Goal: Task Accomplishment & Management: Manage account settings

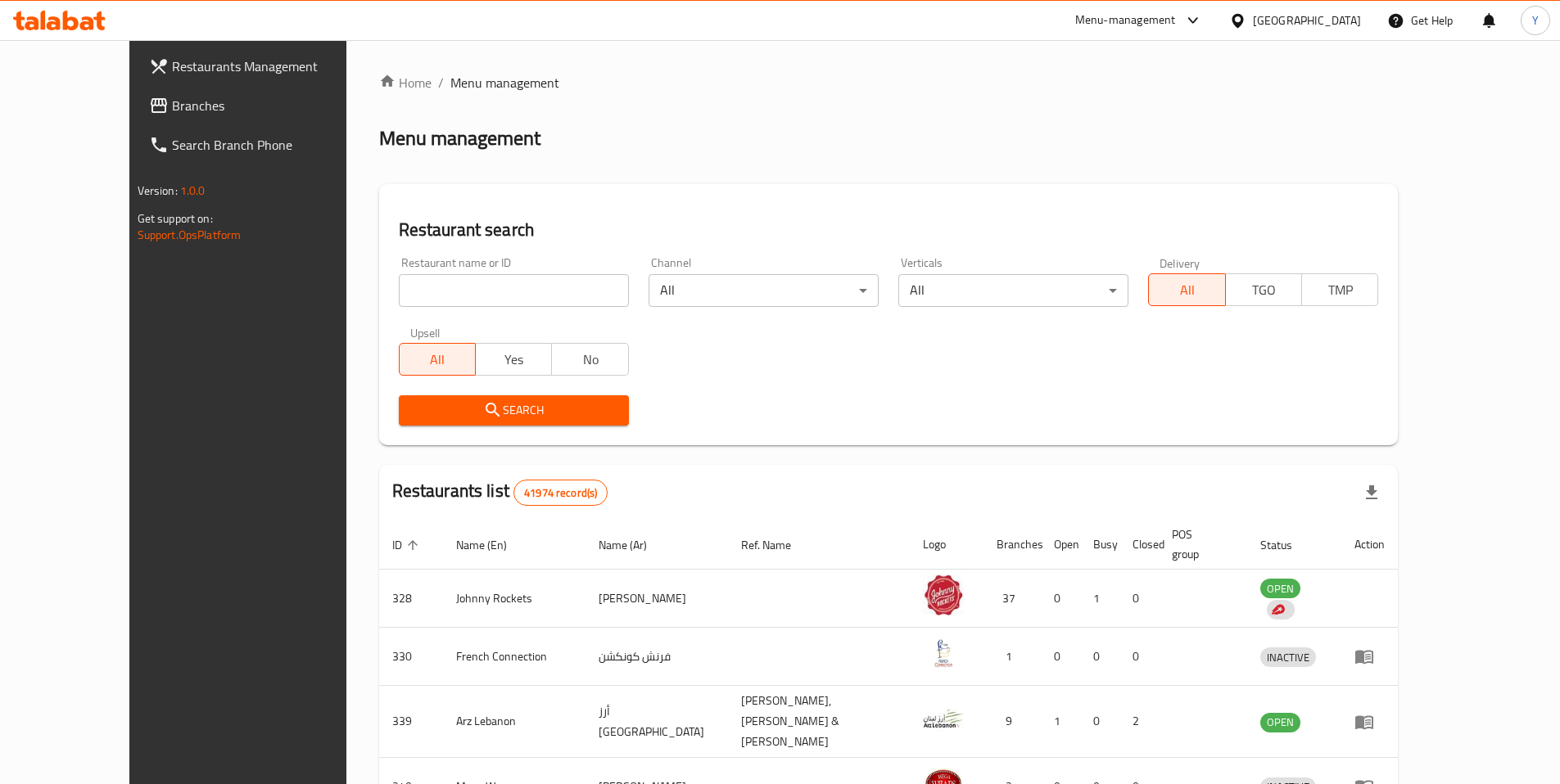
click at [417, 302] on input "search" at bounding box center [514, 291] width 230 height 33
type input "che burger"
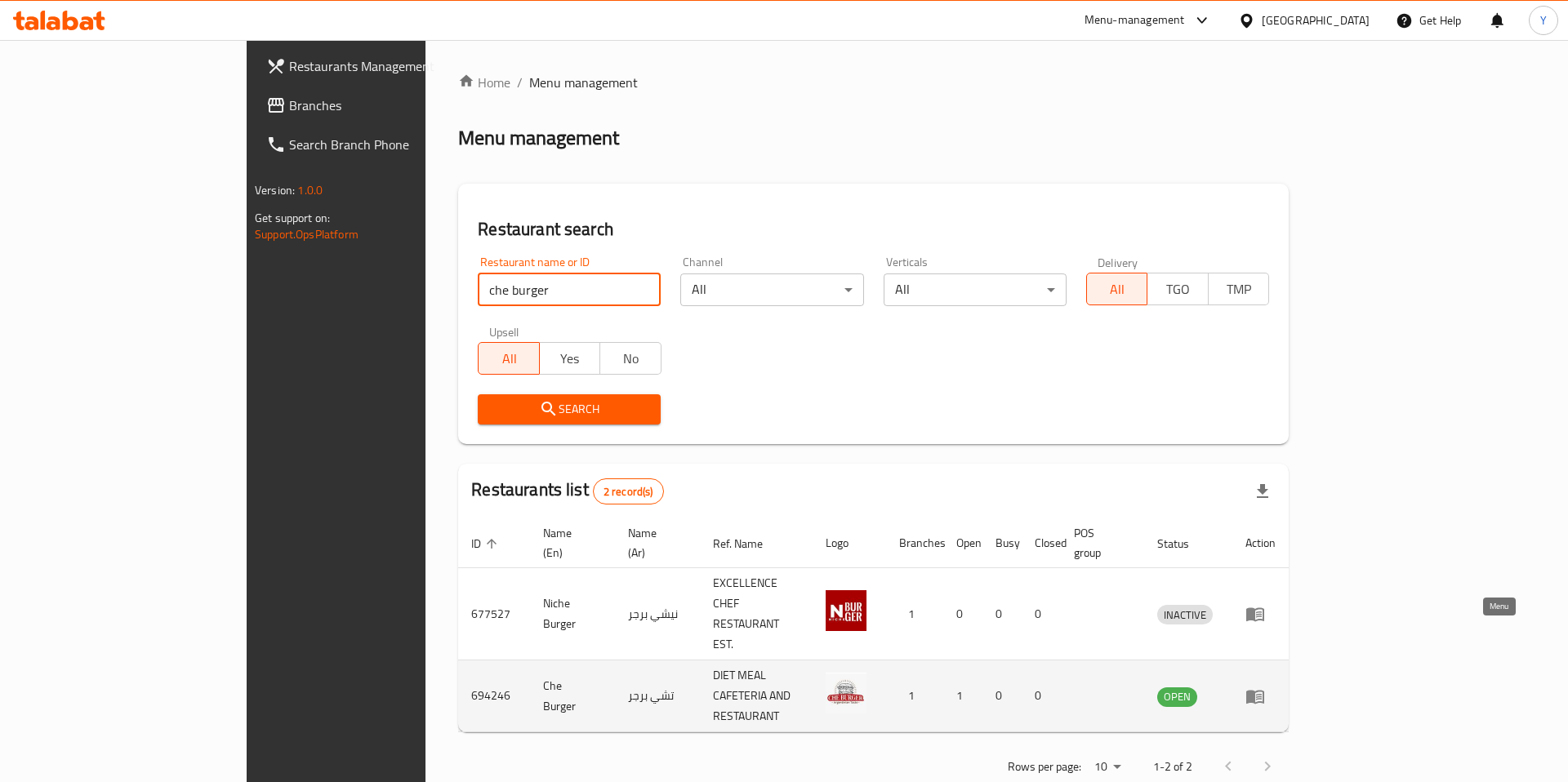
click at [1265, 687] on icon "enhanced table" at bounding box center [1255, 696] width 20 height 20
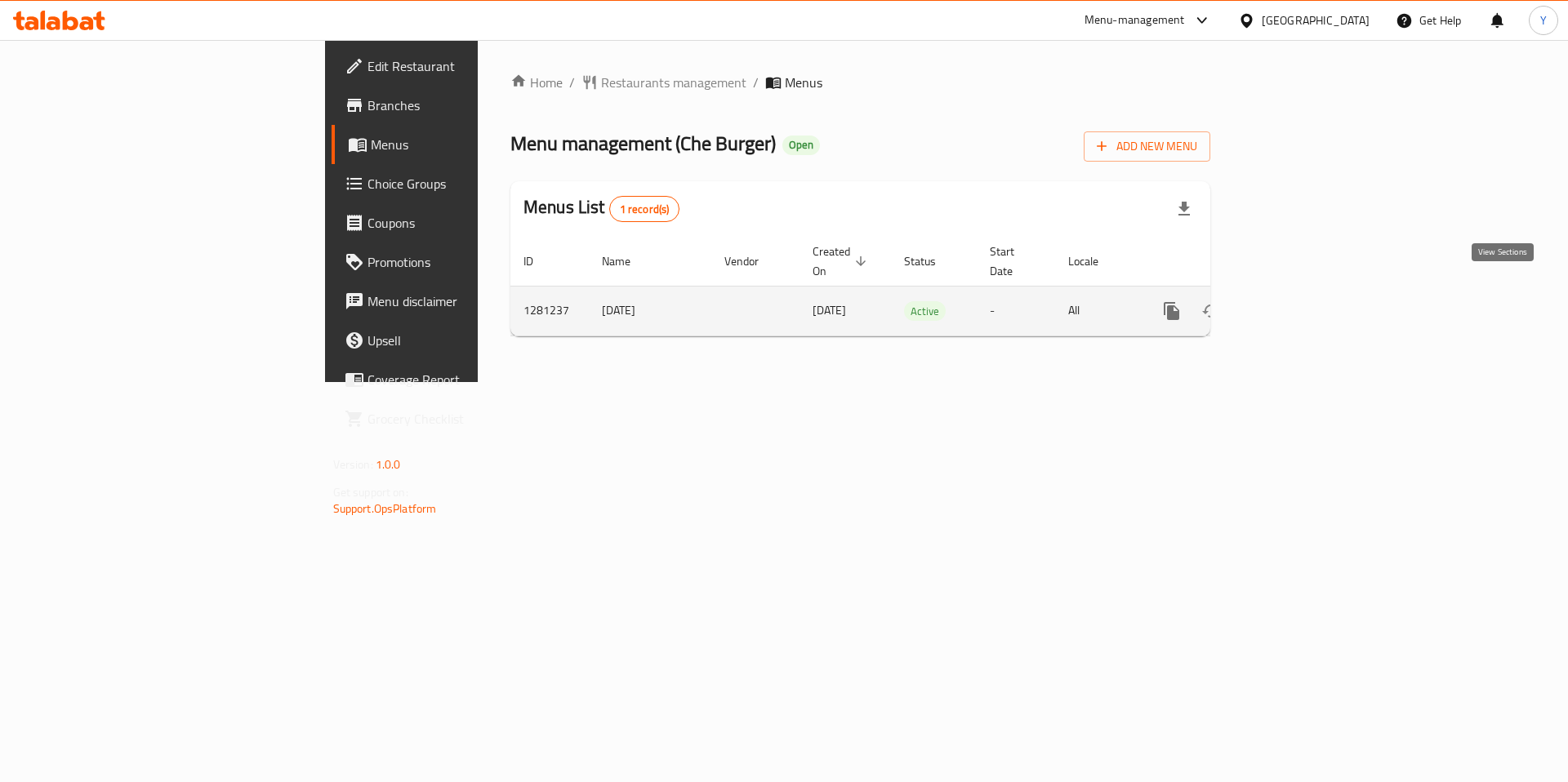
click at [1300, 301] on icon "enhanced table" at bounding box center [1290, 311] width 20 height 20
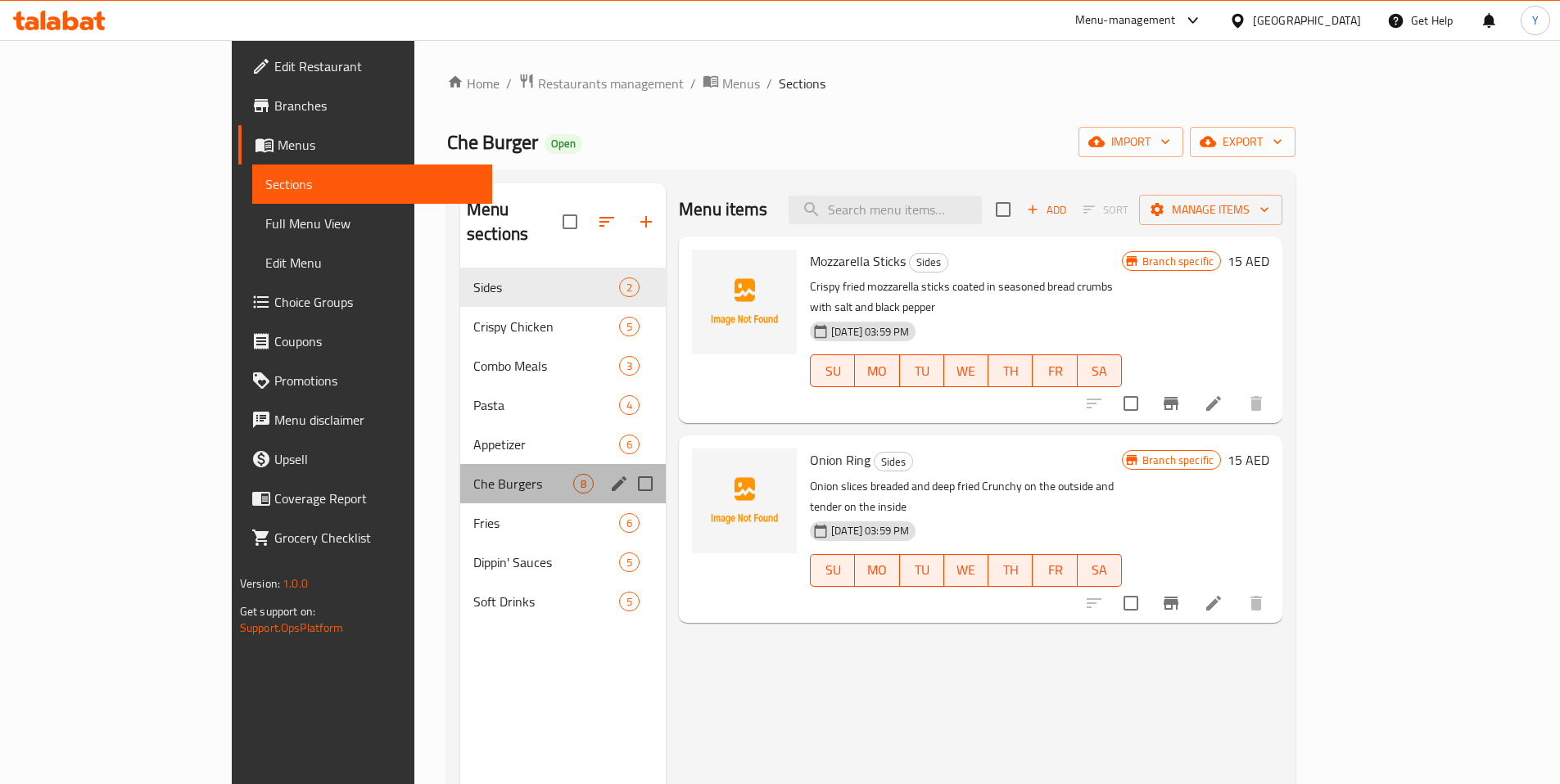
click at [460, 464] on div "Che Burgers 8" at bounding box center [562, 484] width 205 height 40
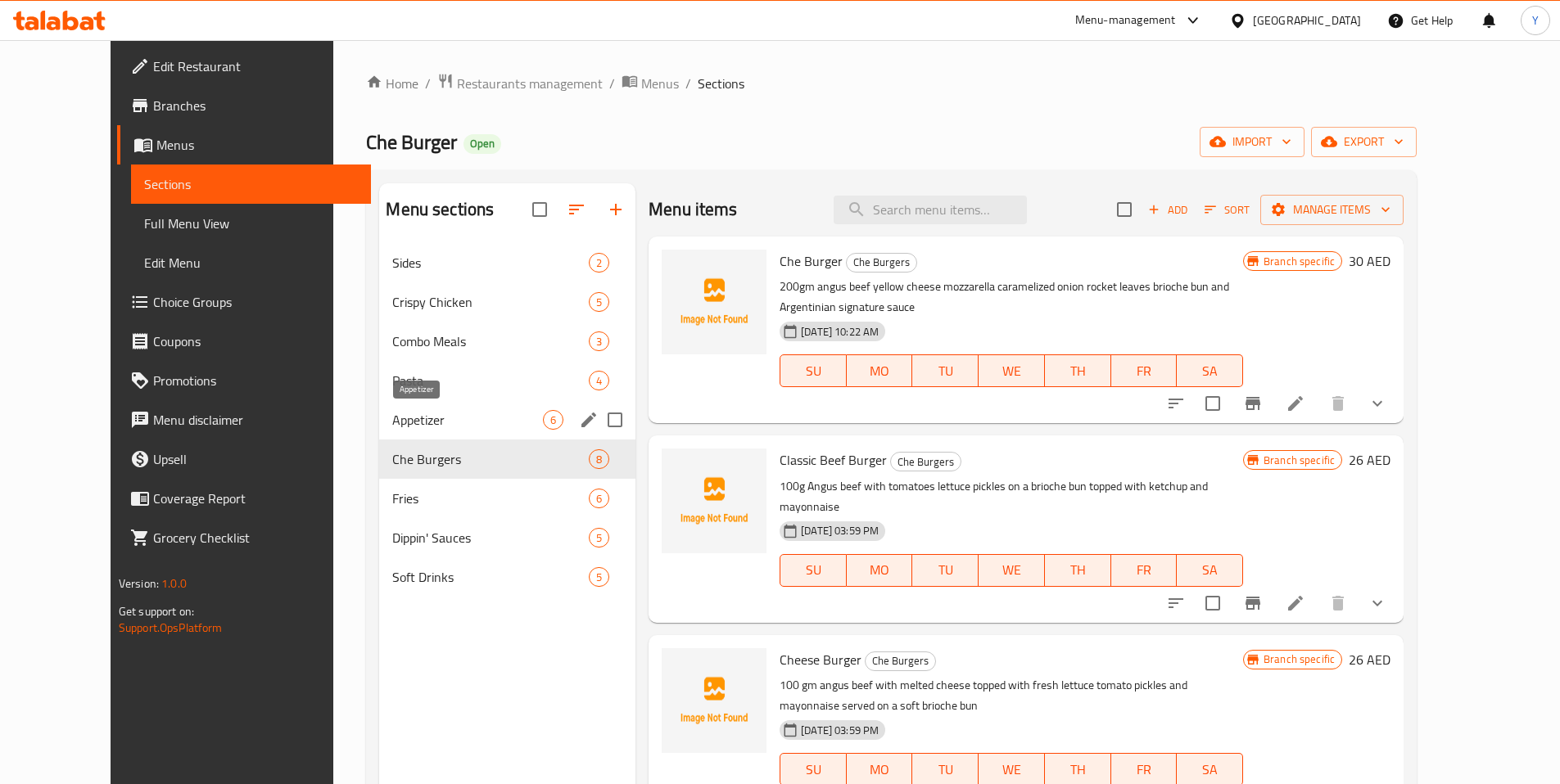
click at [408, 410] on span "Appetizer" at bounding box center [468, 420] width 151 height 20
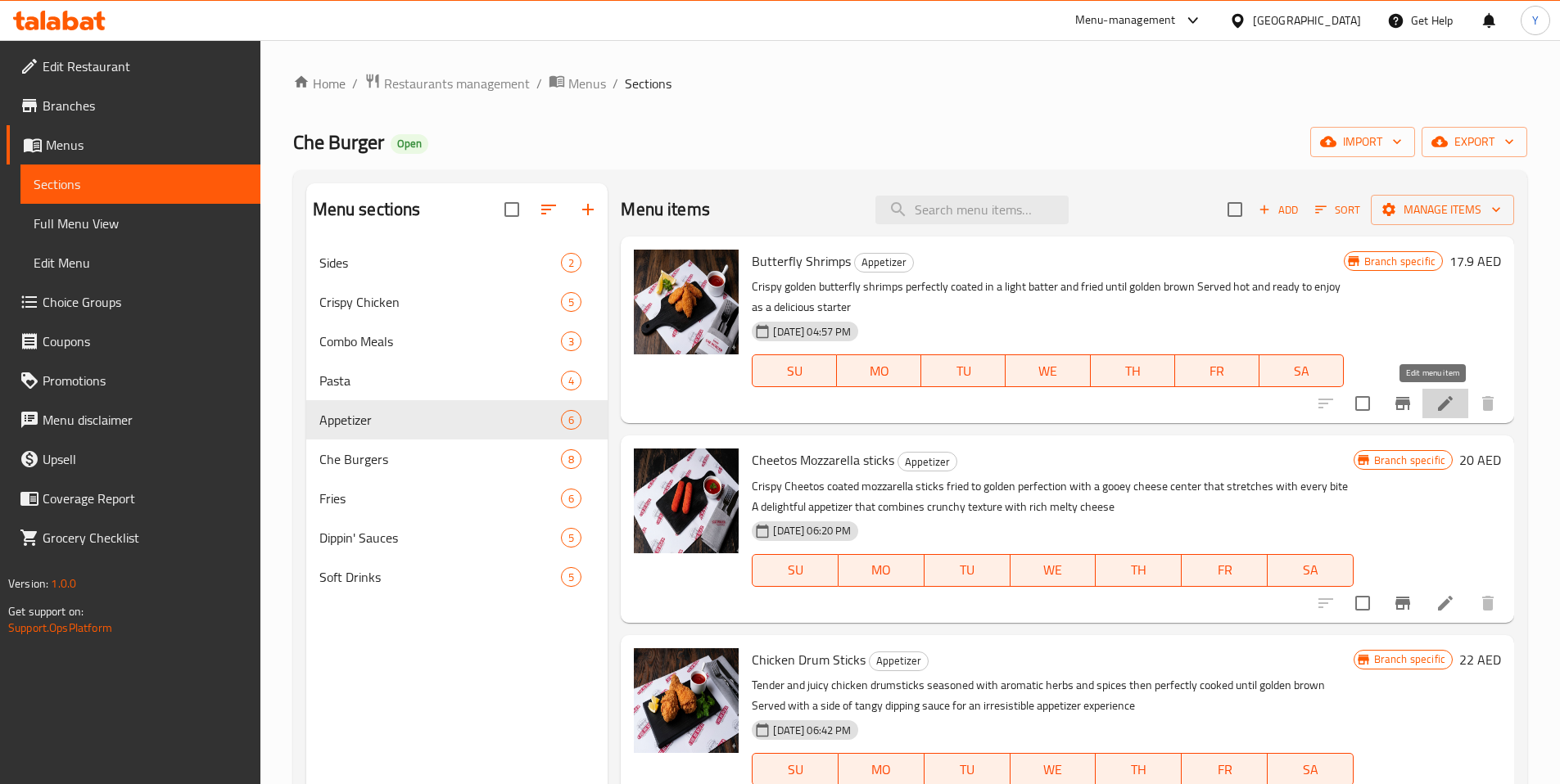
click at [1438, 406] on icon at bounding box center [1445, 404] width 15 height 15
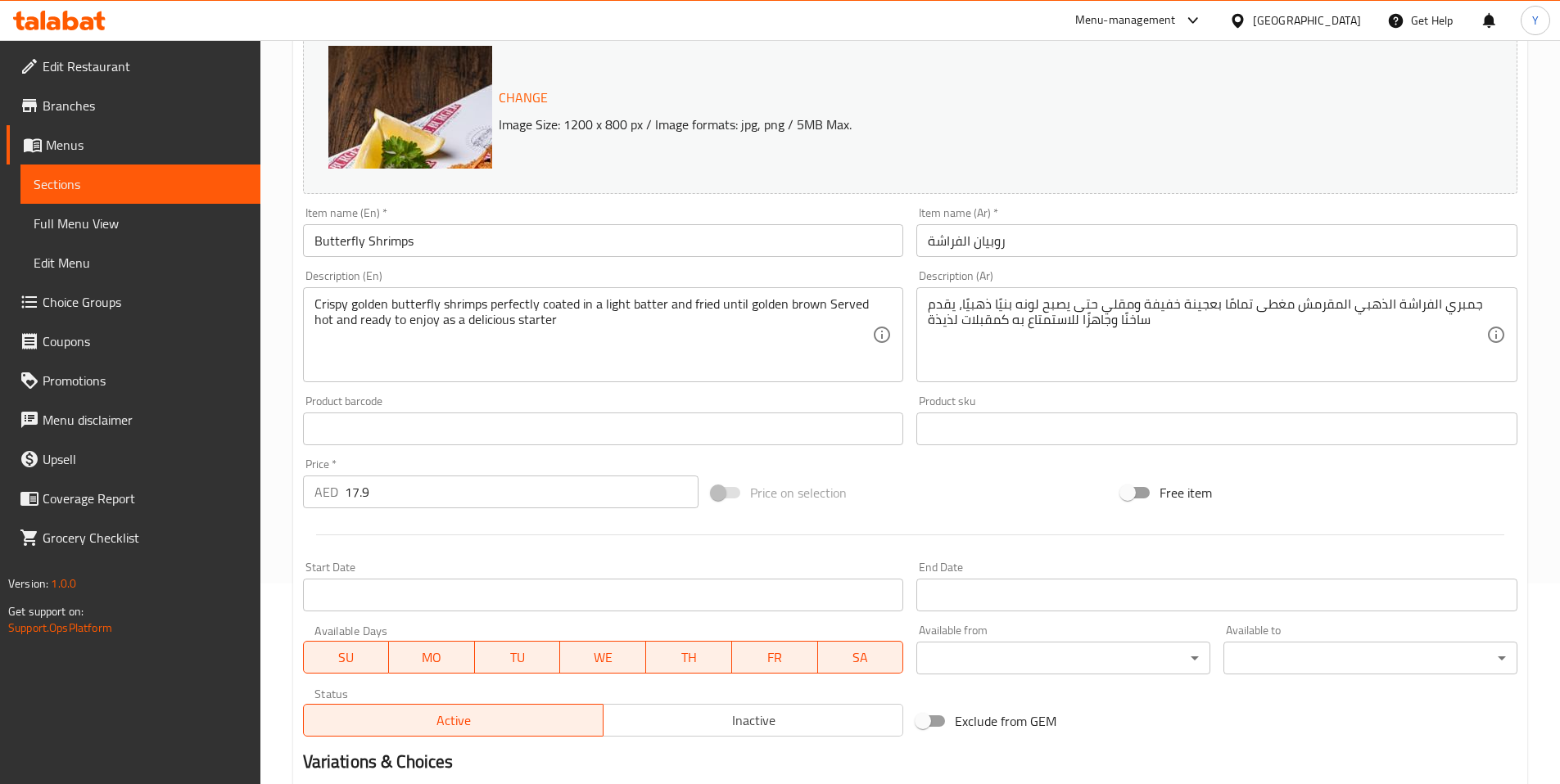
scroll to position [212, 0]
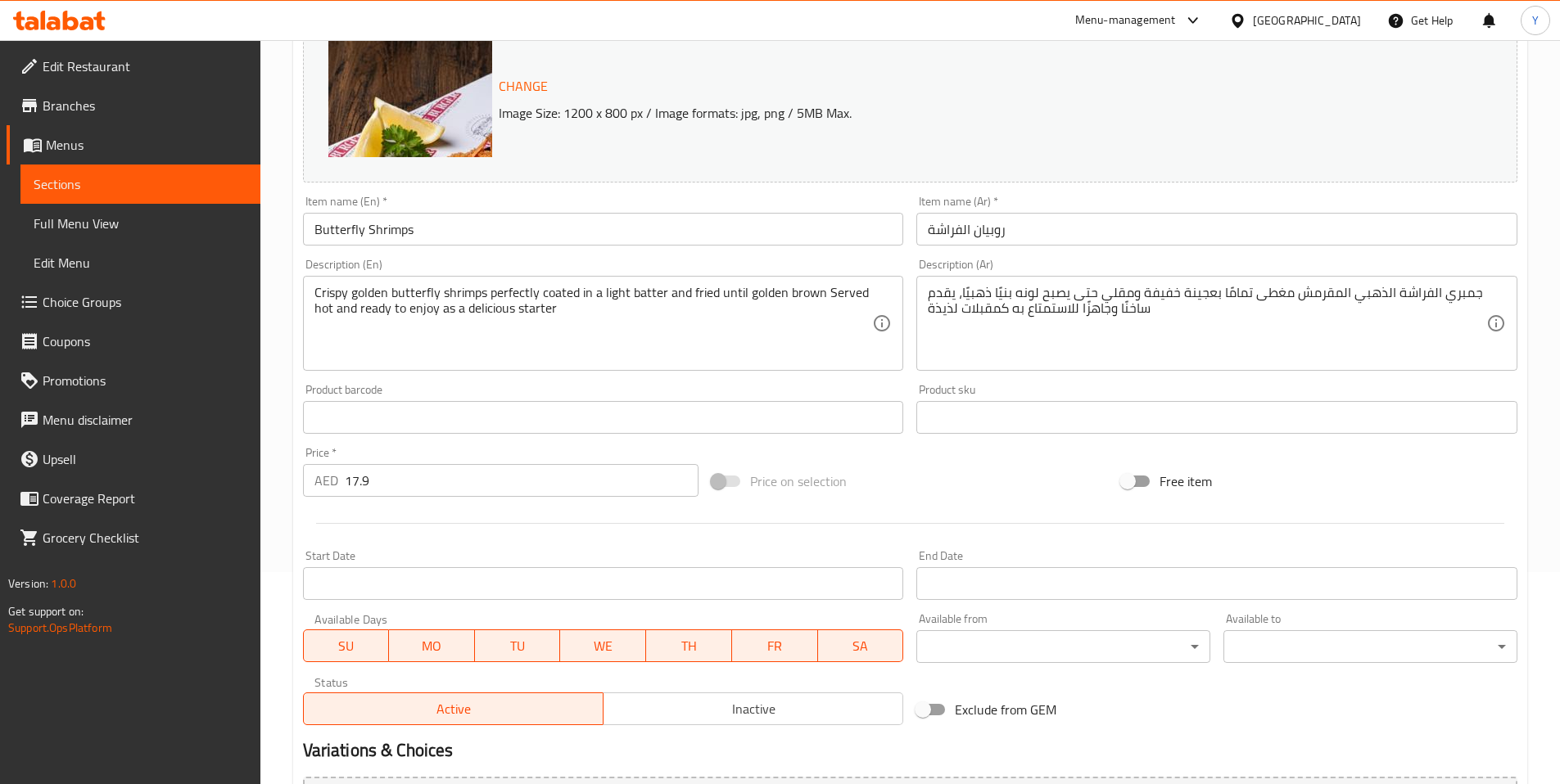
click at [443, 495] on input "17.9" at bounding box center [522, 481] width 355 height 33
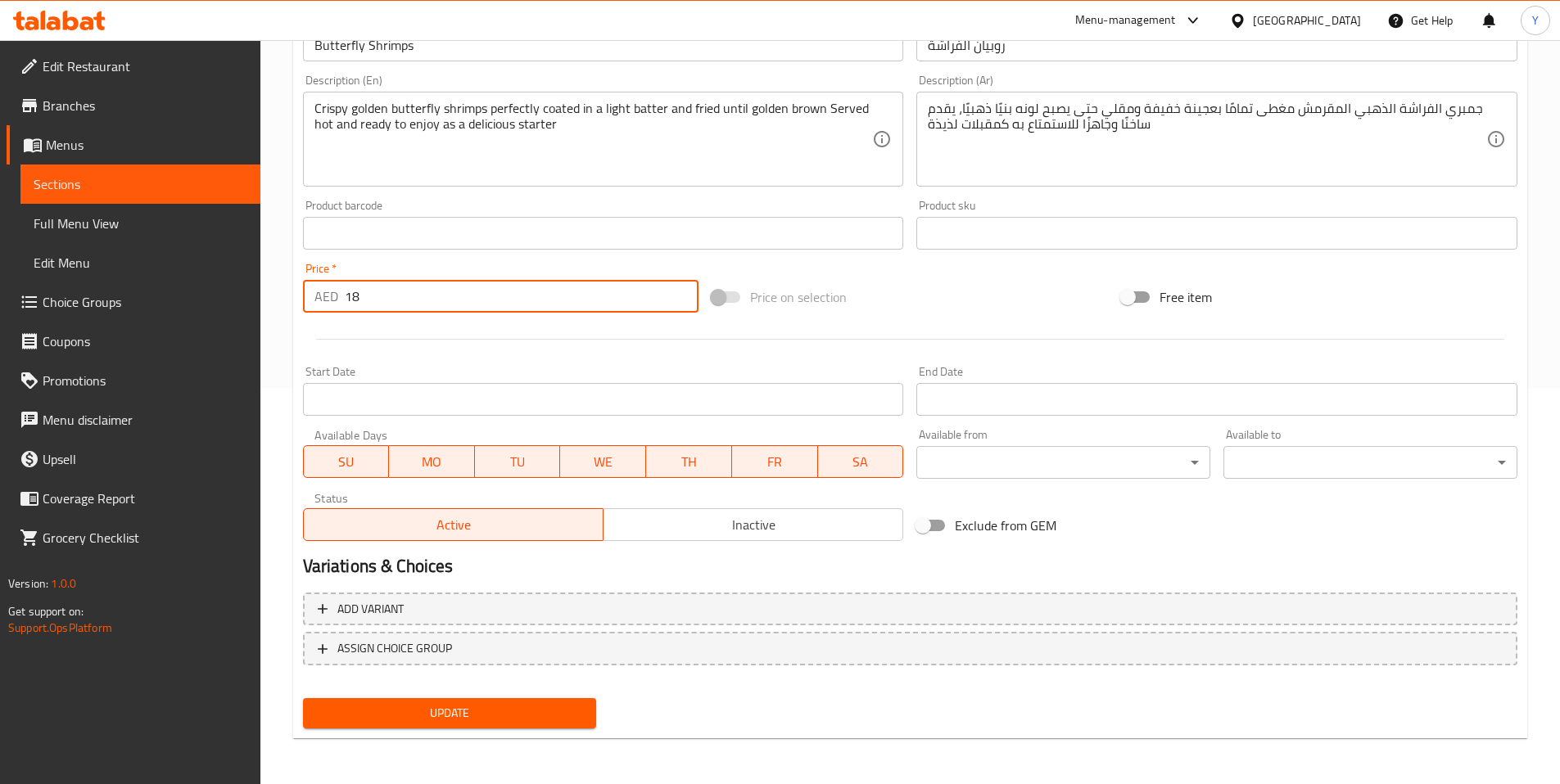
type input "18"
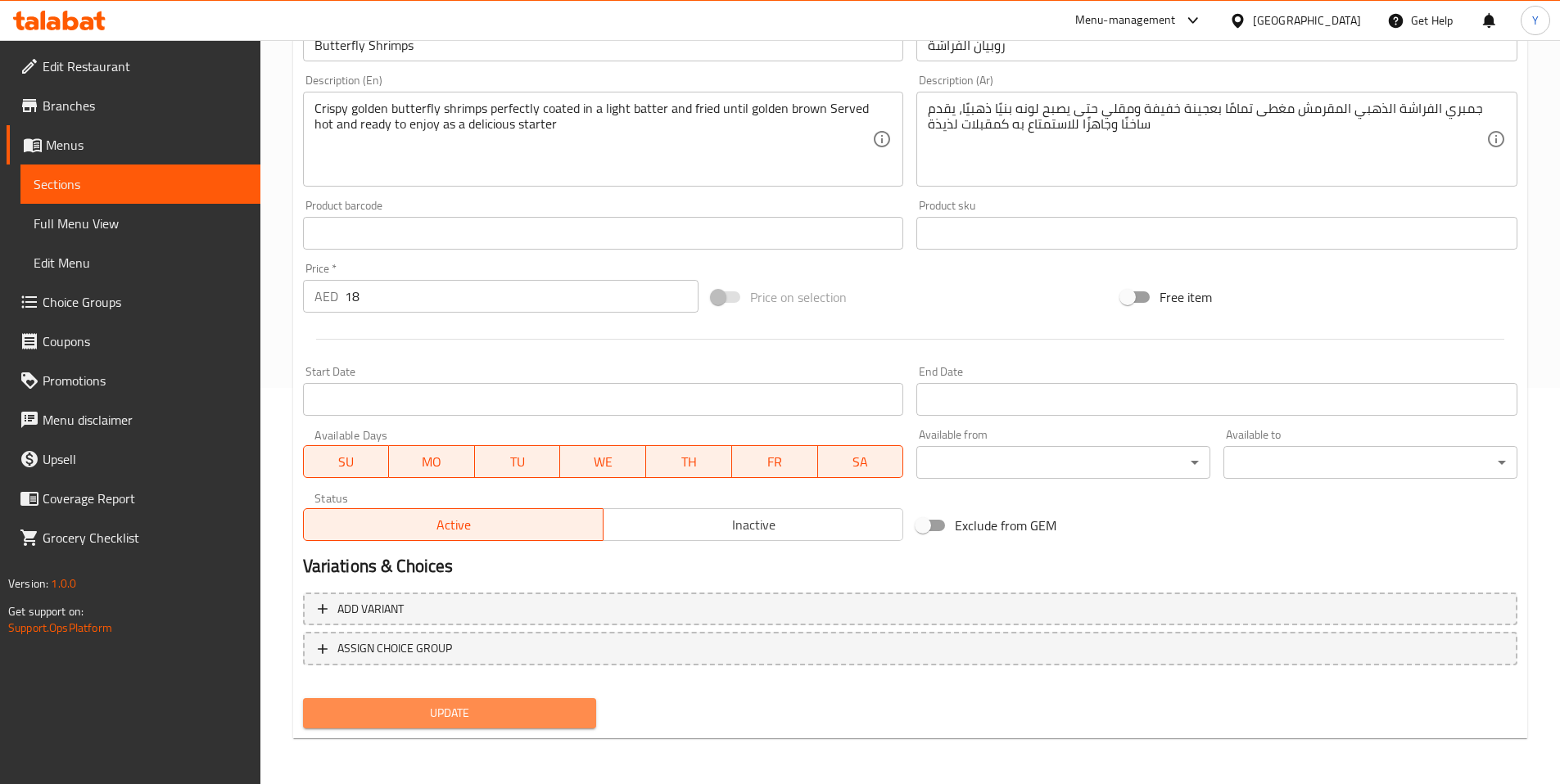
click at [477, 707] on span "Update" at bounding box center [449, 713] width 268 height 21
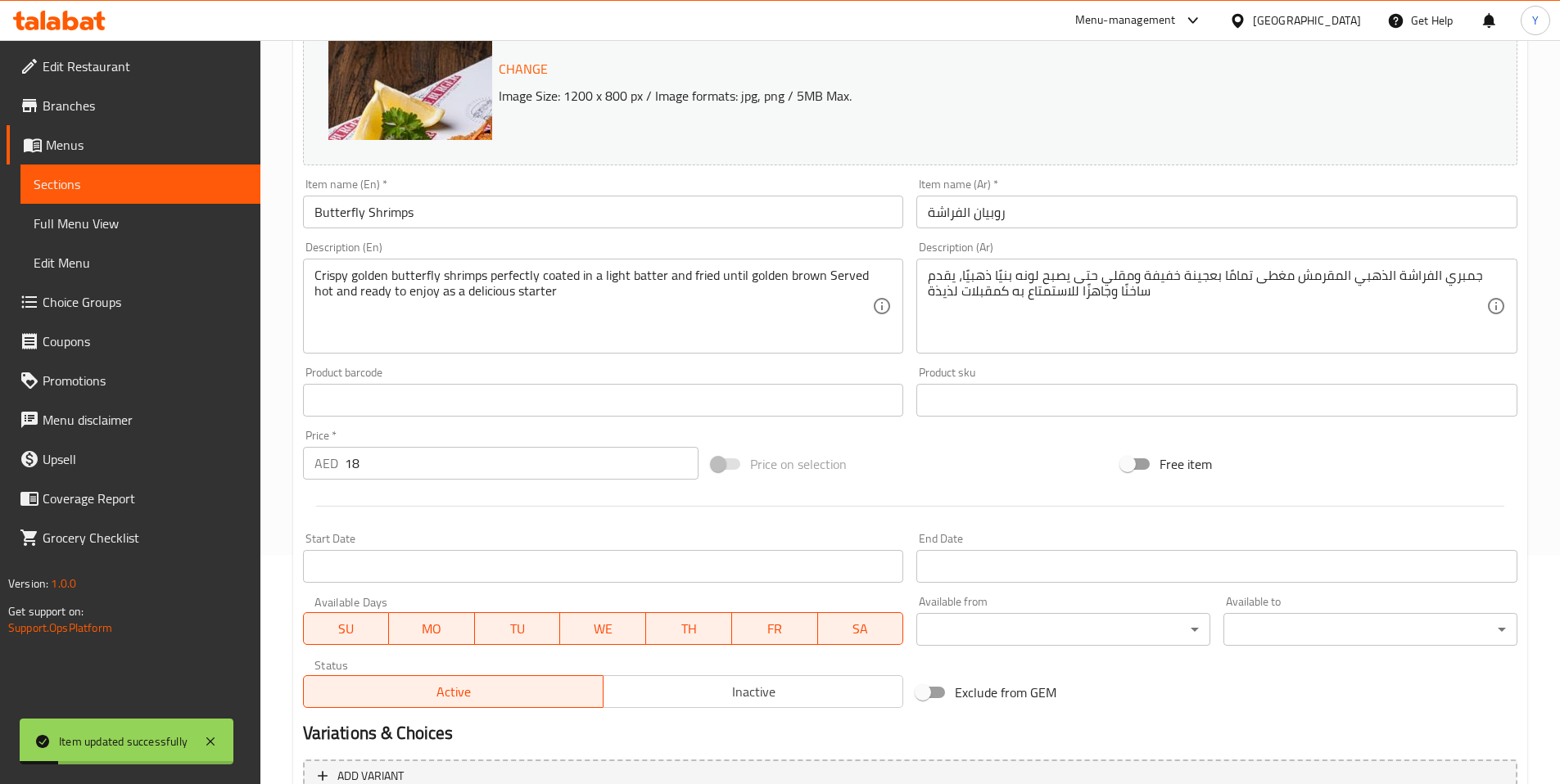
scroll to position [0, 0]
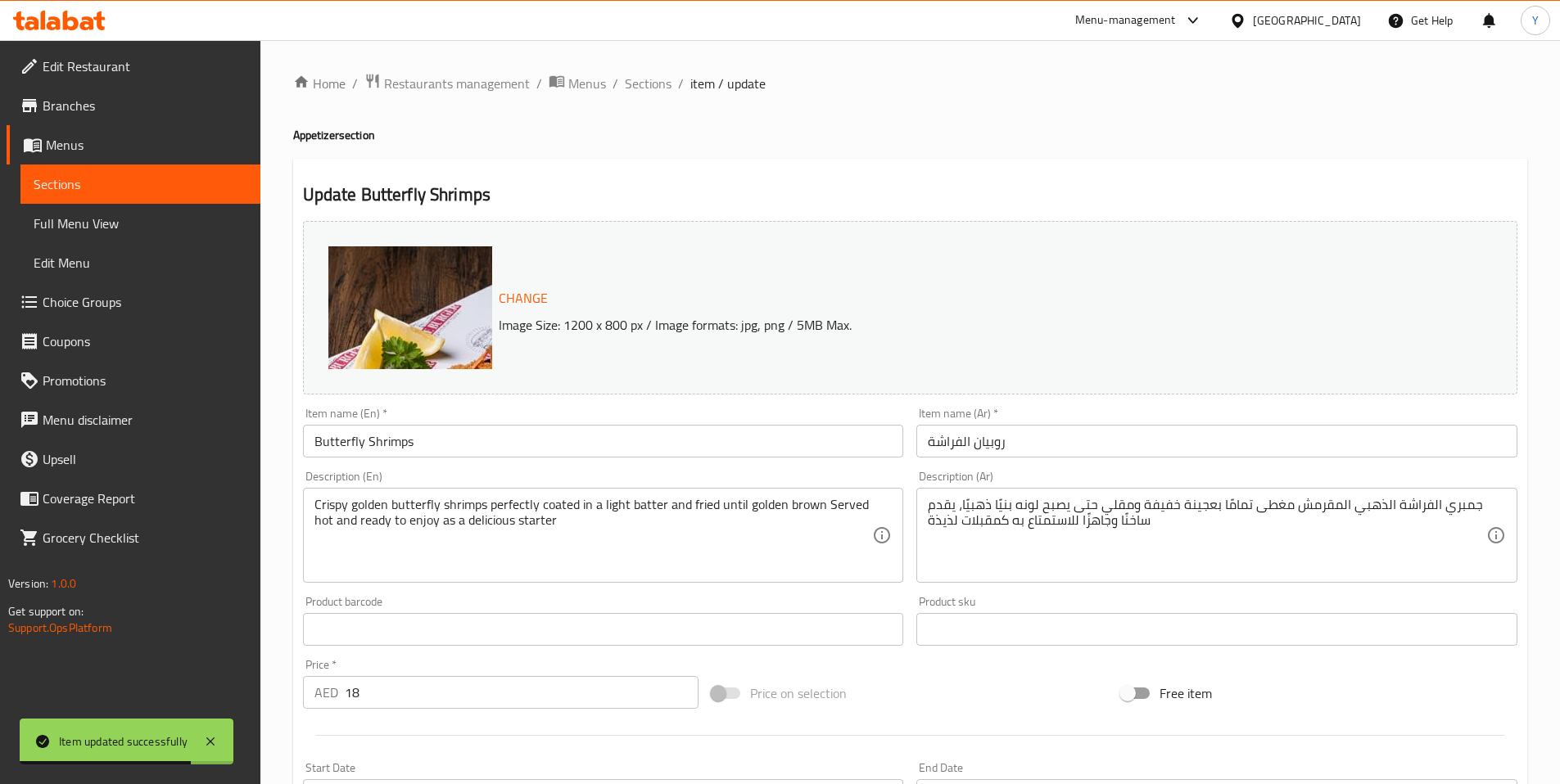
click at [878, 145] on div "Home / Restaurants management / Menus / Sections / item / update Appetizer sect…" at bounding box center [909, 610] width 1233 height 1075
click at [444, 305] on img at bounding box center [491, 410] width 327 height 327
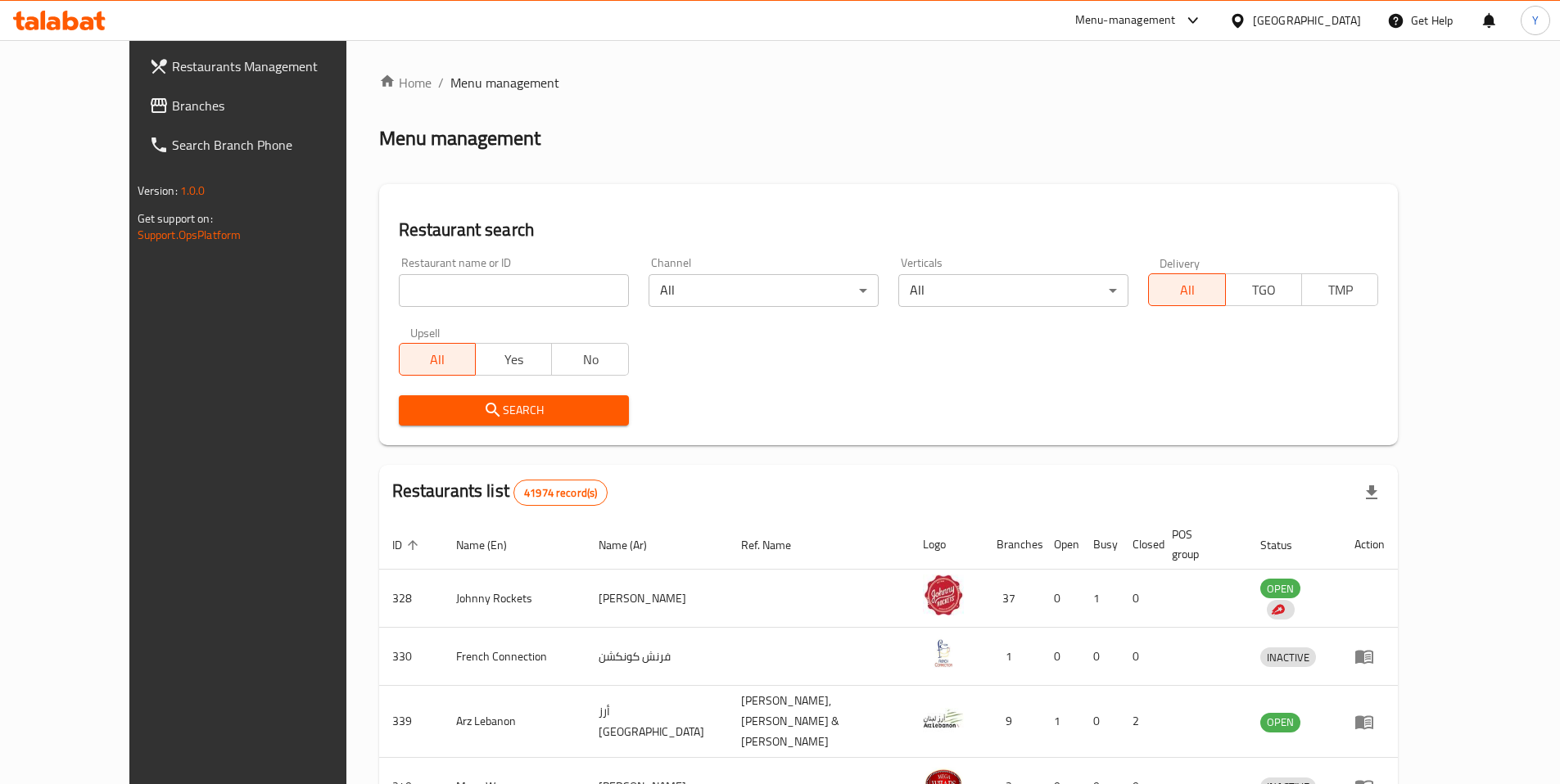
click at [420, 305] on input "search" at bounding box center [514, 291] width 230 height 33
type input "che burger"
click at [483, 415] on icon "submit" at bounding box center [493, 411] width 20 height 20
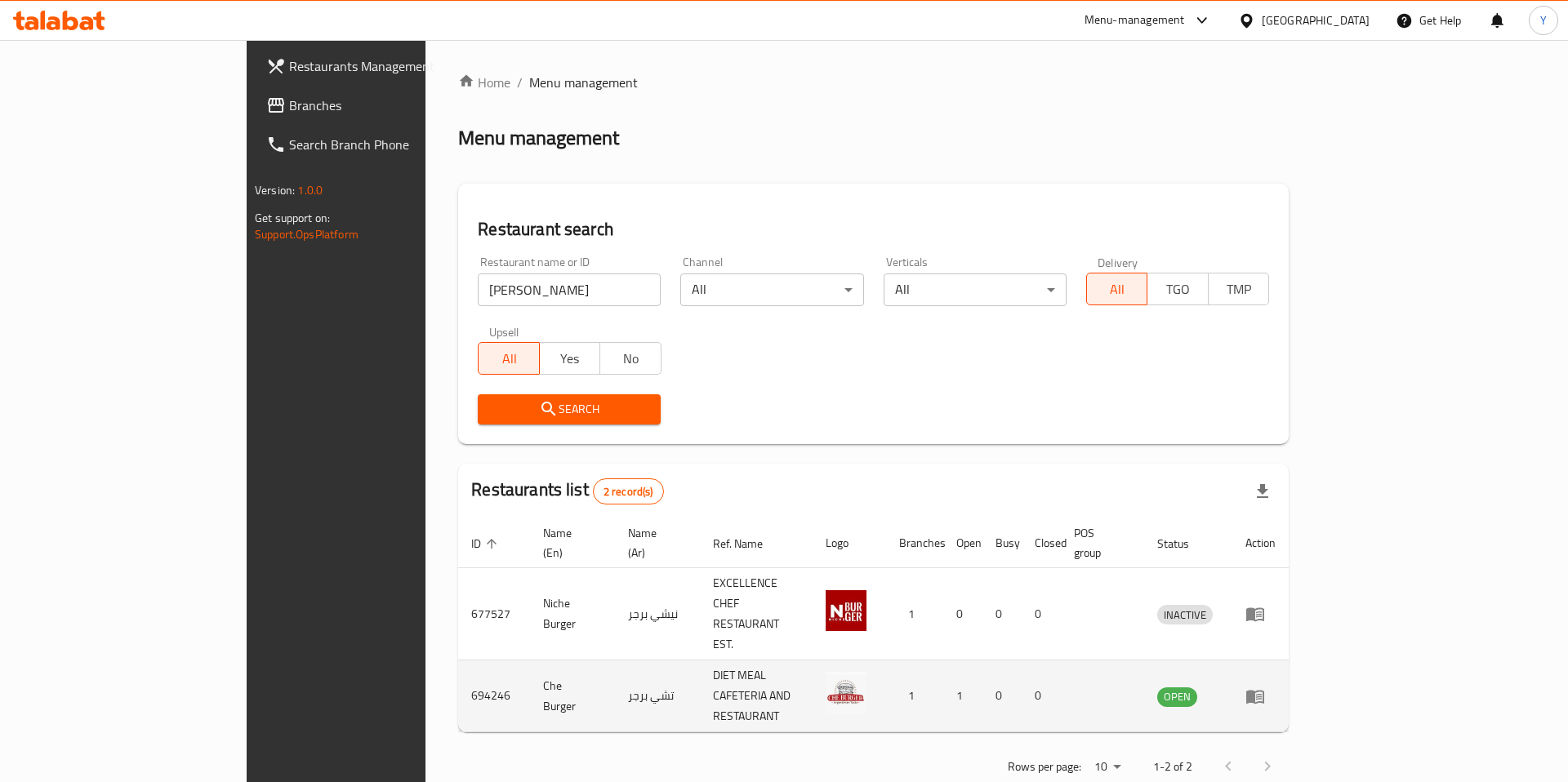
click at [1265, 687] on icon "enhanced table" at bounding box center [1255, 696] width 20 height 20
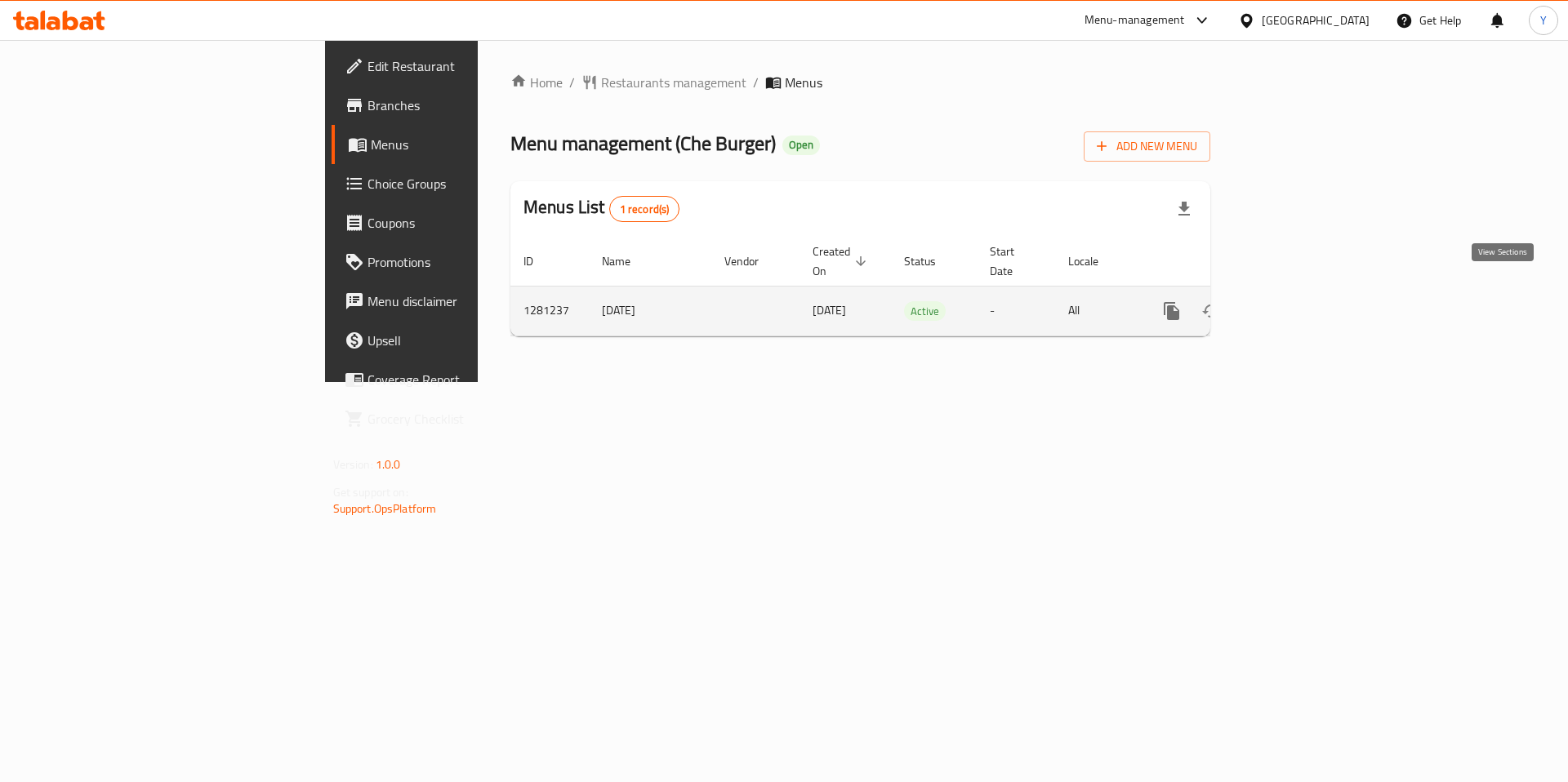
click at [1300, 301] on icon "enhanced table" at bounding box center [1290, 311] width 20 height 20
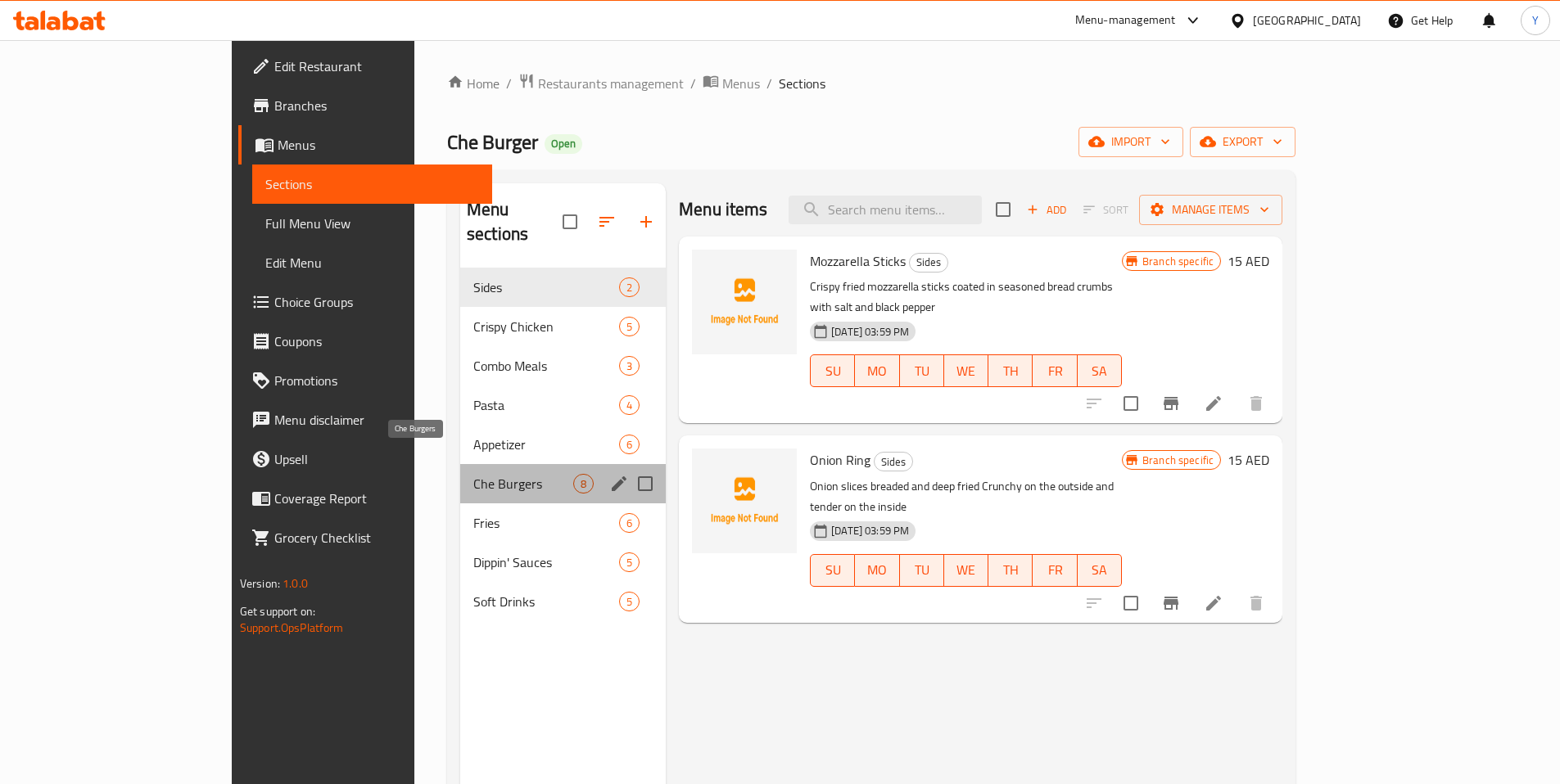
click at [473, 474] on span "Che Burgers" at bounding box center [523, 484] width 100 height 20
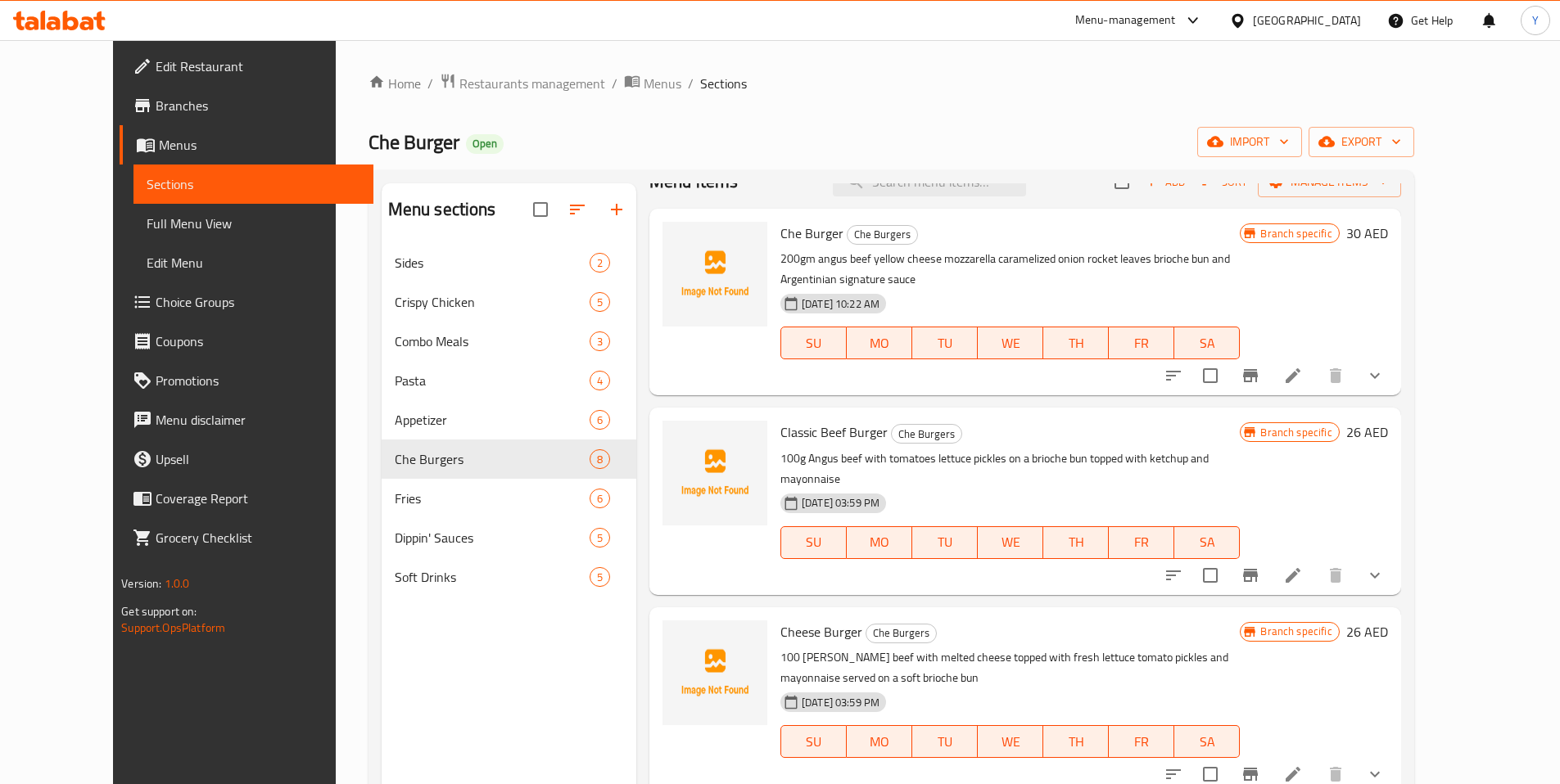
scroll to position [33, 0]
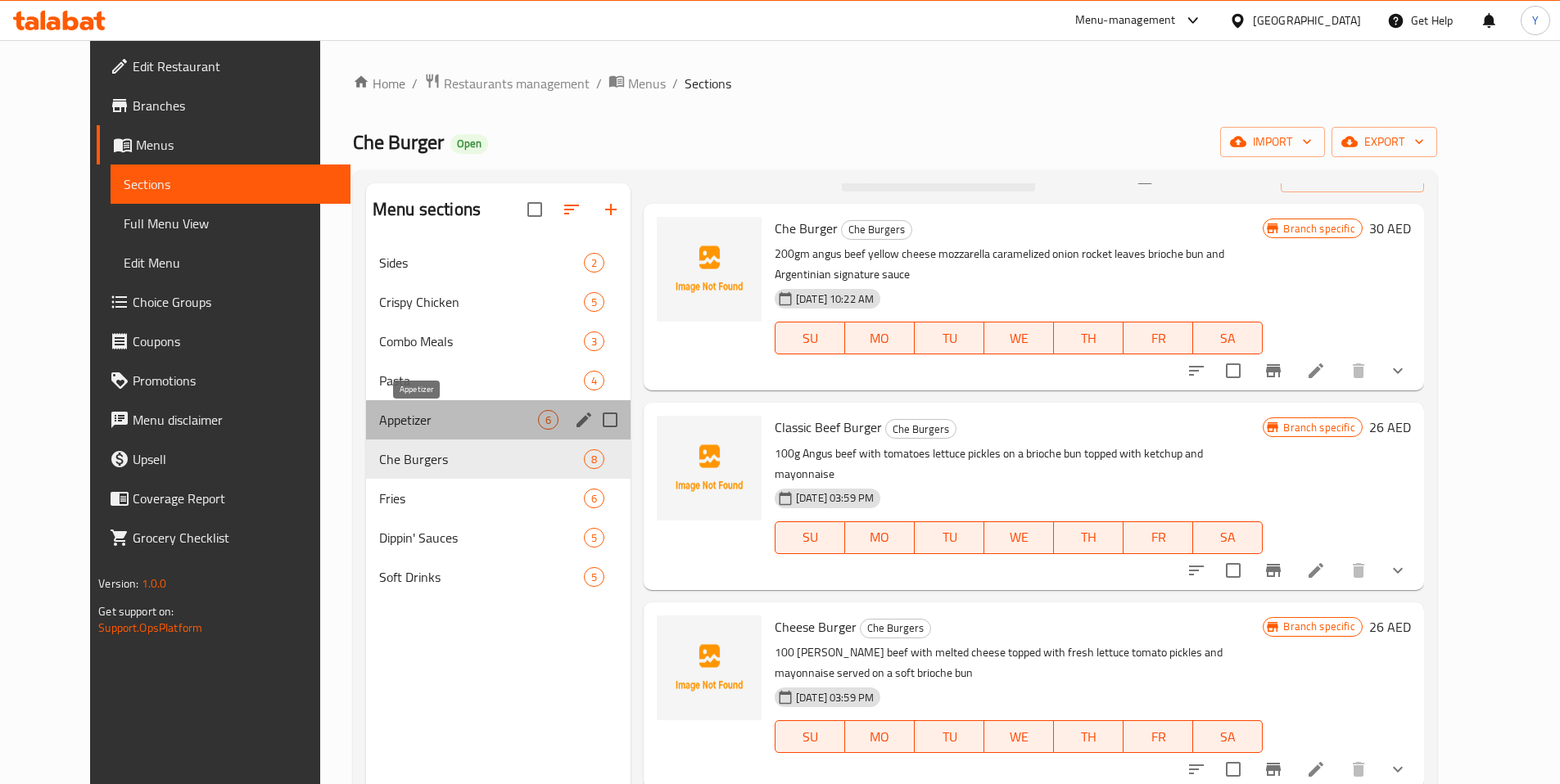
click at [387, 411] on span "Appetizer" at bounding box center [458, 420] width 159 height 20
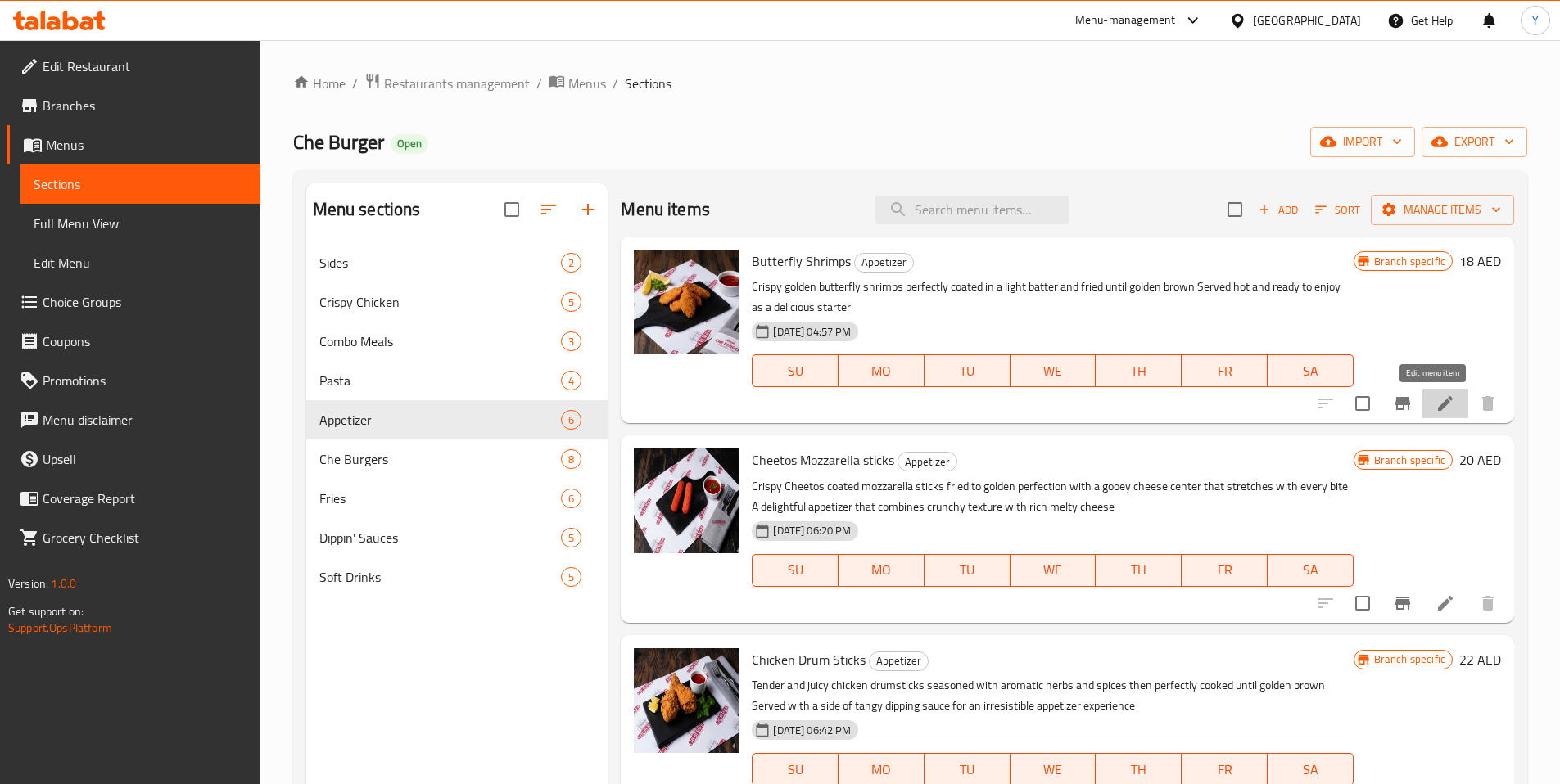
click at [1435, 406] on icon at bounding box center [1445, 404] width 20 height 20
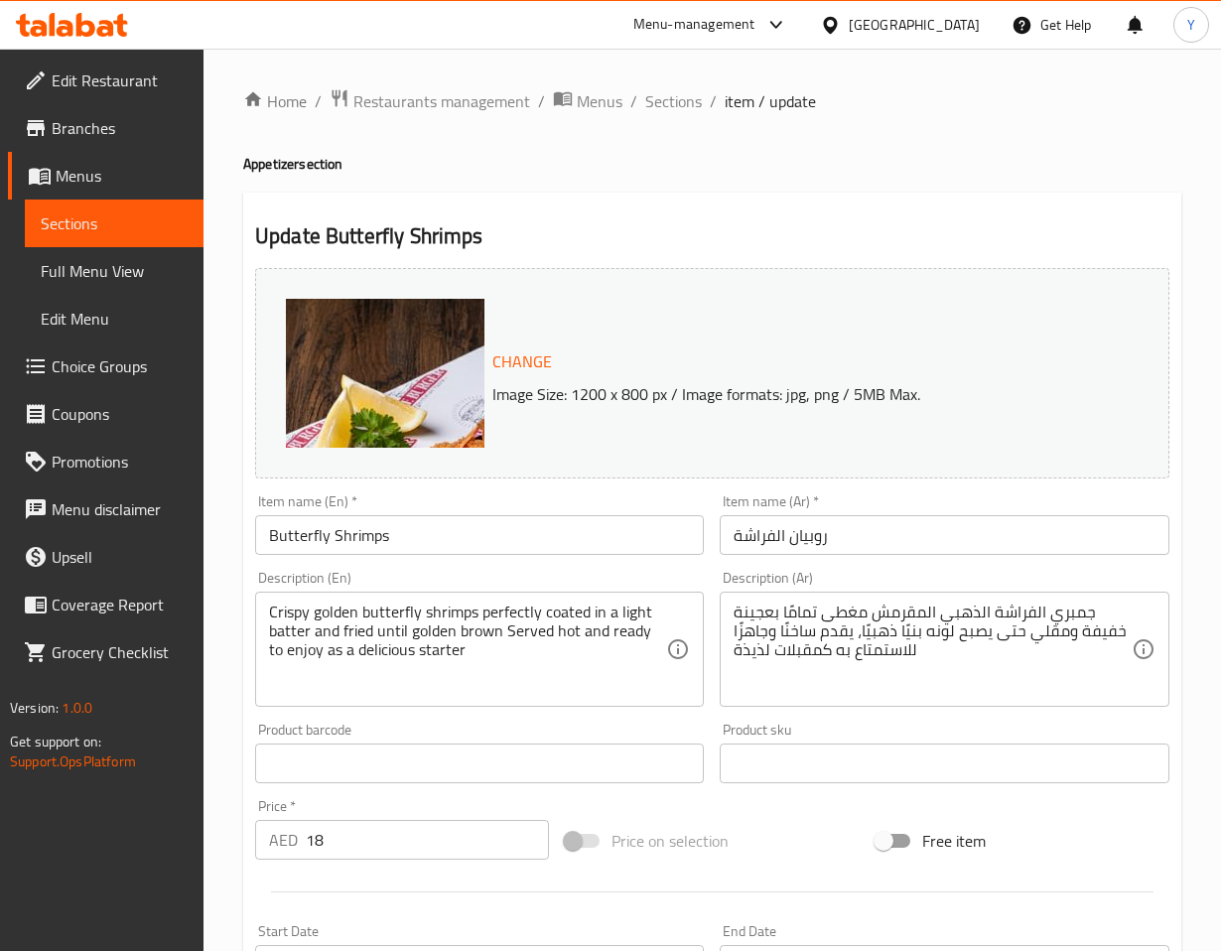
click at [928, 22] on div "United Arab Emirates" at bounding box center [914, 25] width 131 height 22
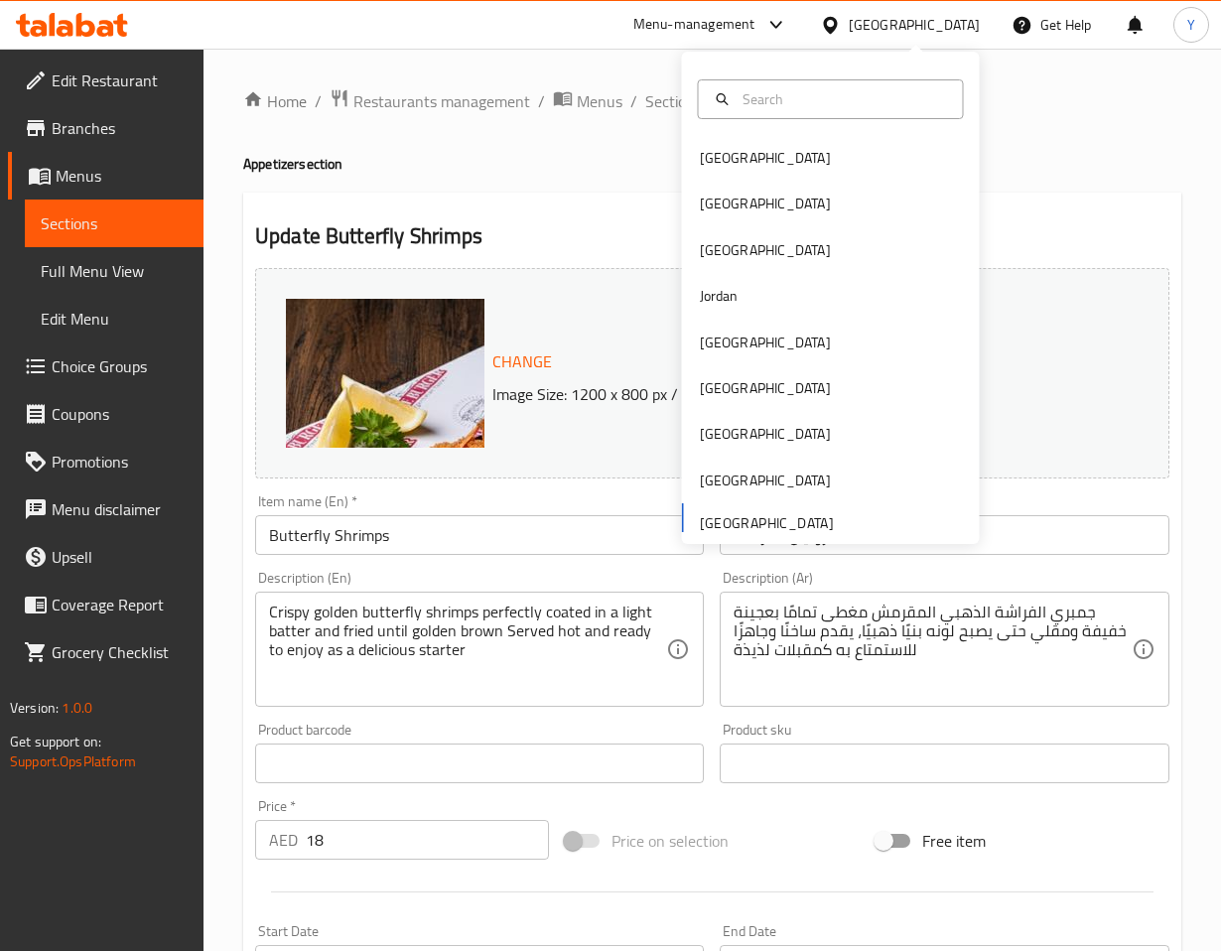
click at [745, 102] on input "text" at bounding box center [843, 99] width 216 height 22
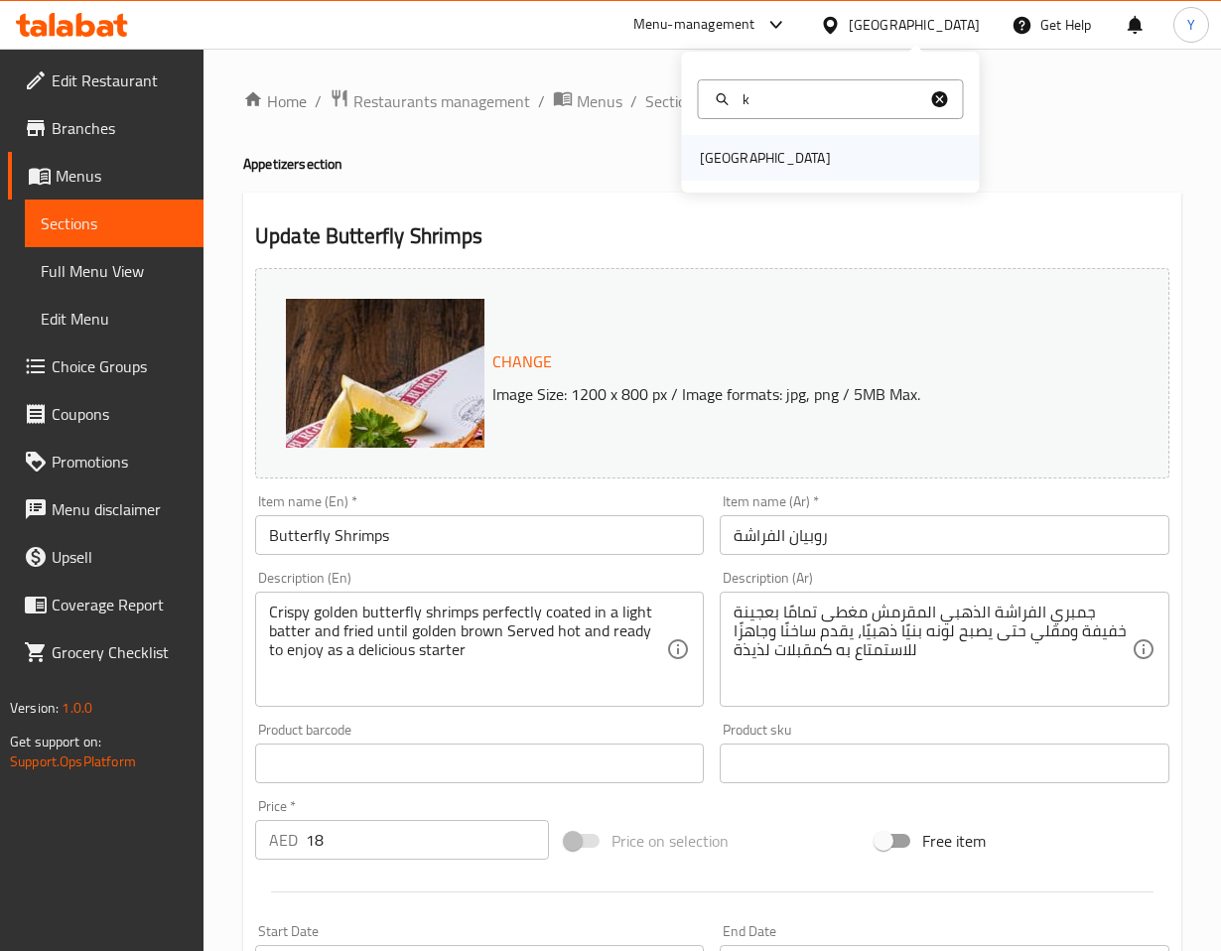
type input "k"
click at [725, 154] on div "[GEOGRAPHIC_DATA]" at bounding box center [765, 158] width 131 height 22
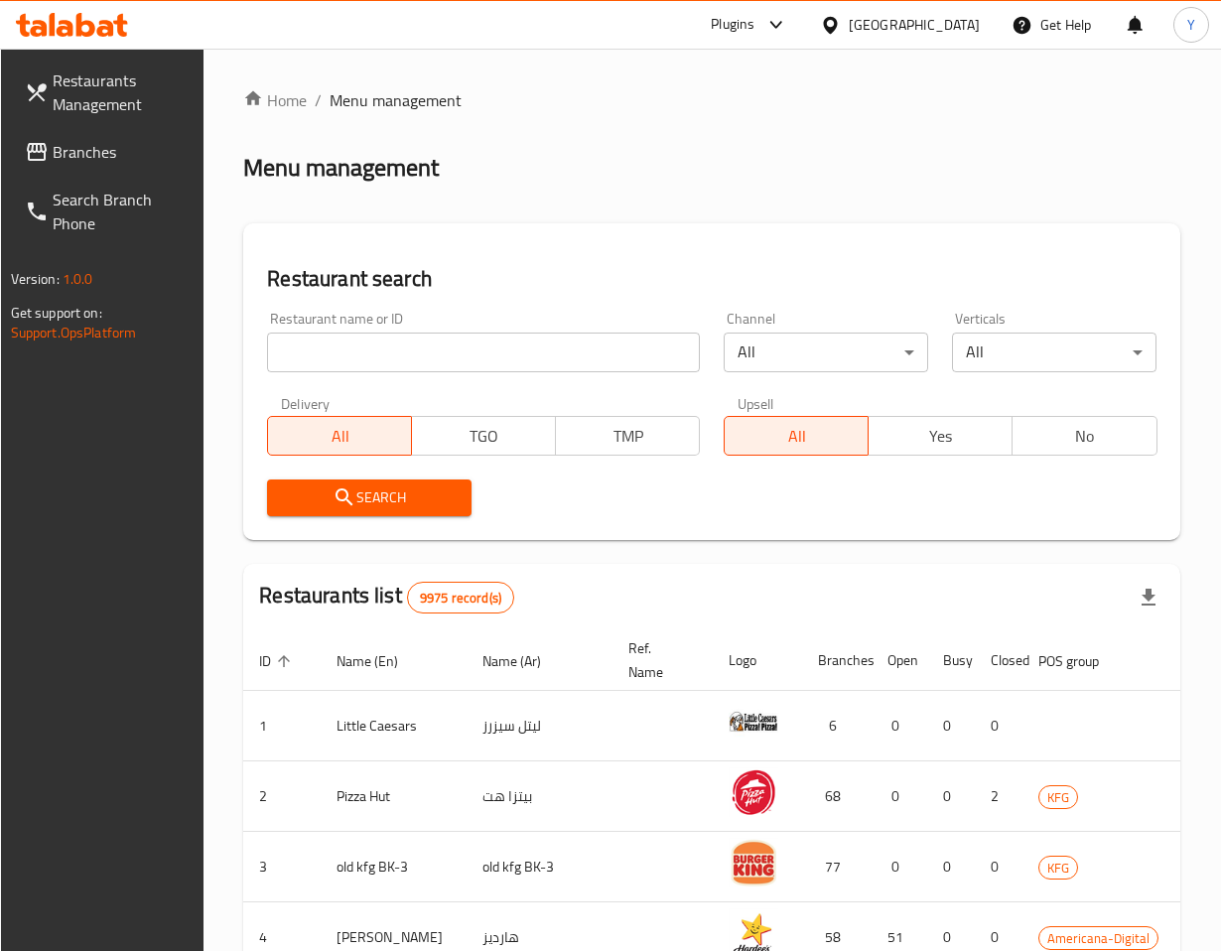
click at [100, 159] on span "Branches" at bounding box center [121, 152] width 136 height 24
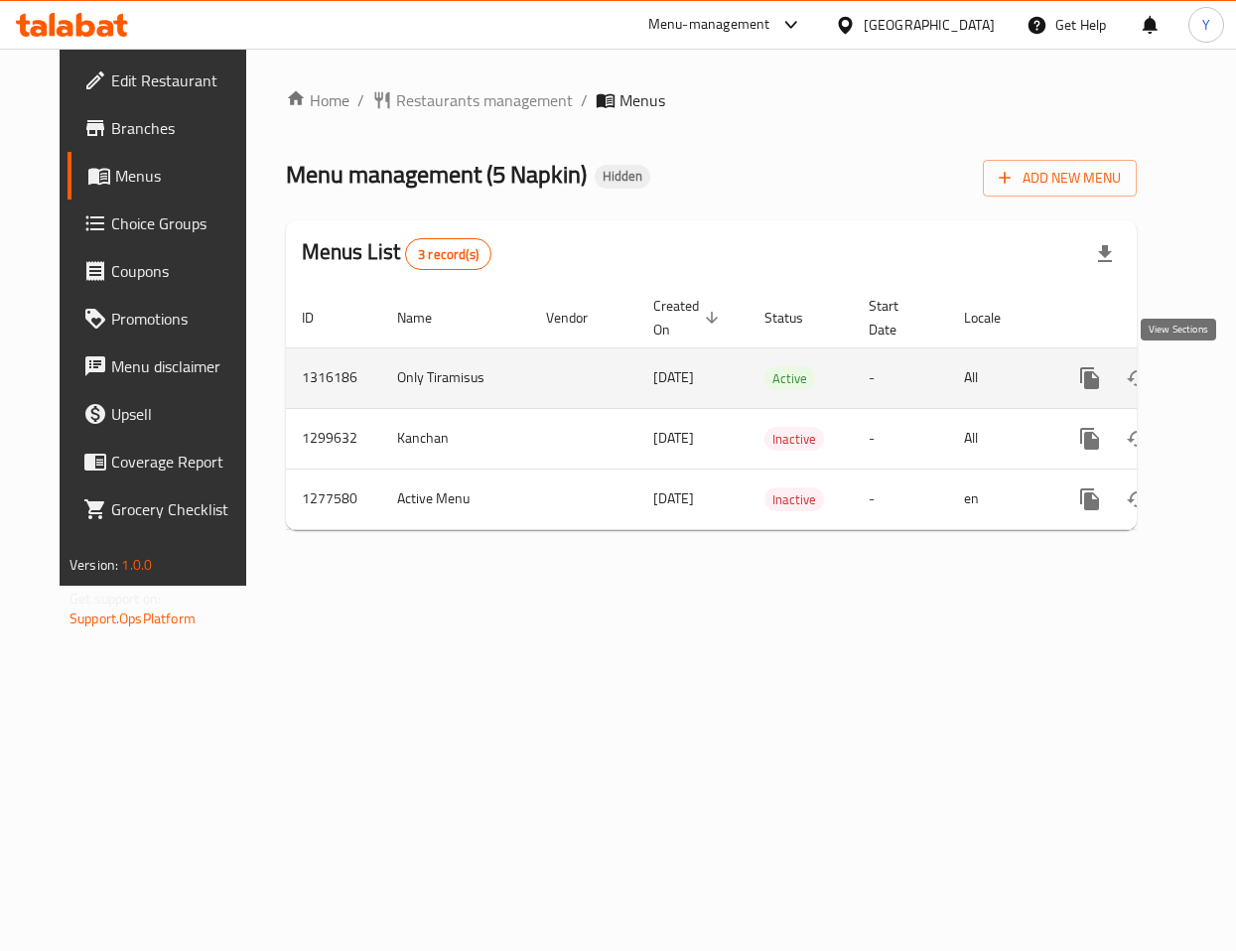
click at [1221, 387] on icon "enhanced table" at bounding box center [1233, 378] width 24 height 24
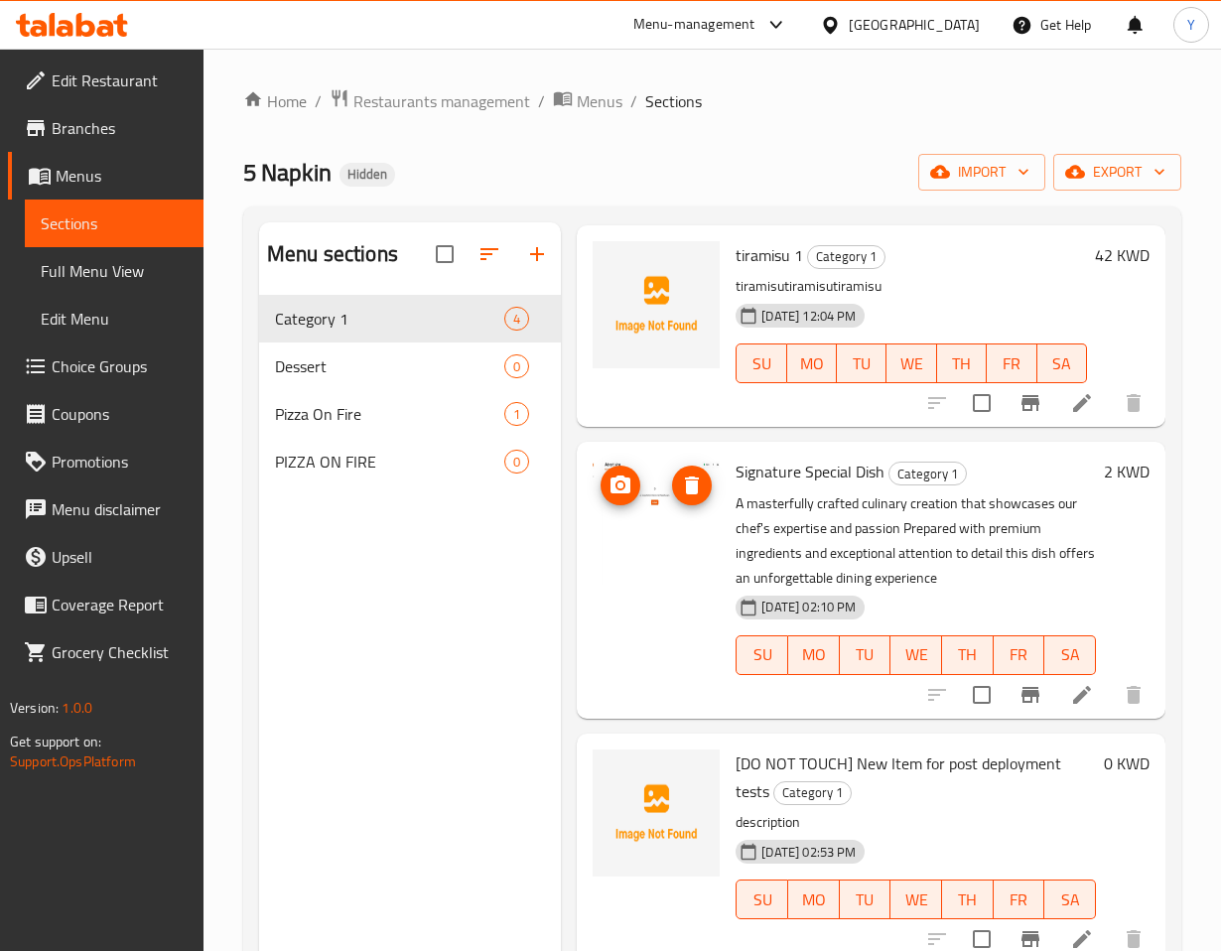
scroll to position [141, 0]
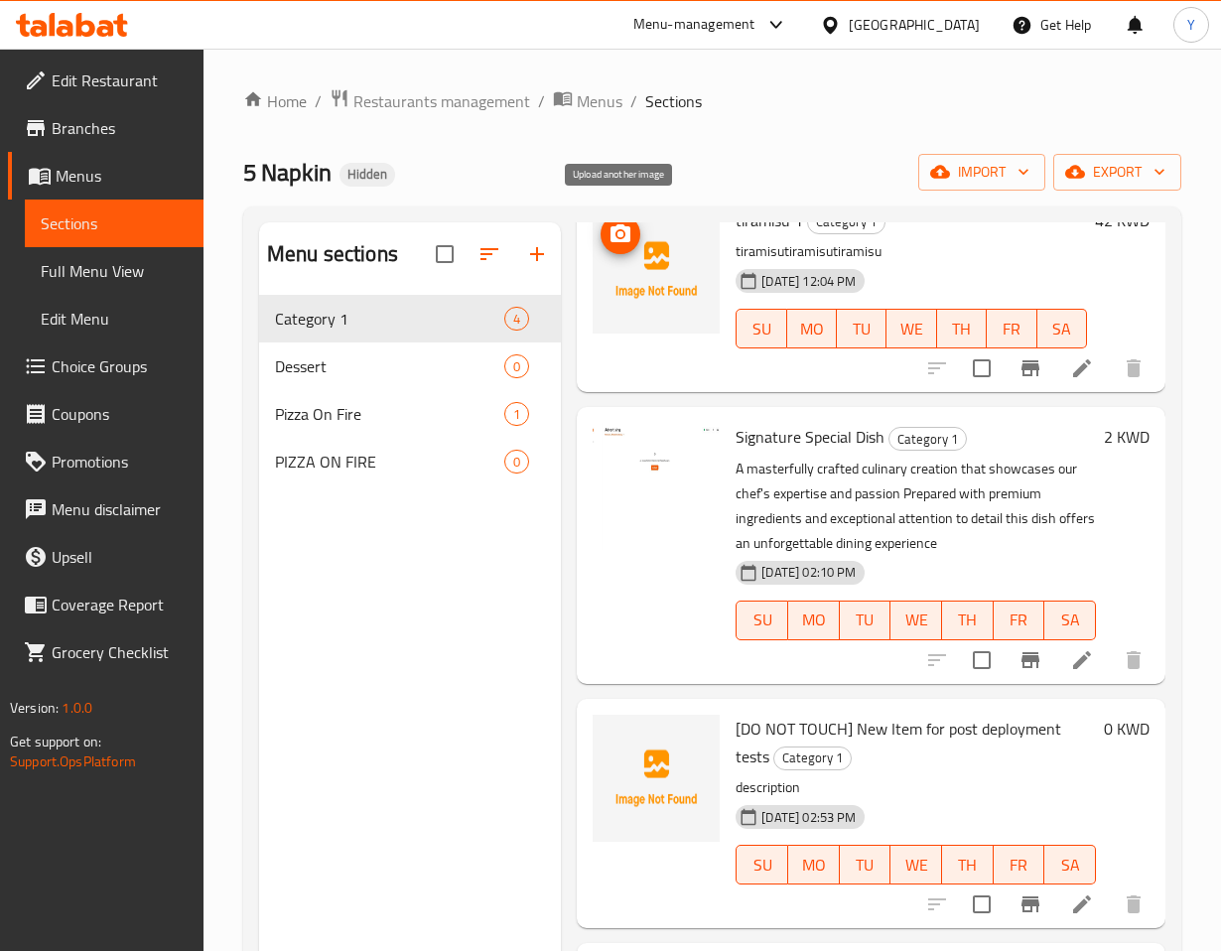
click at [618, 227] on icon "upload picture" at bounding box center [621, 234] width 24 height 24
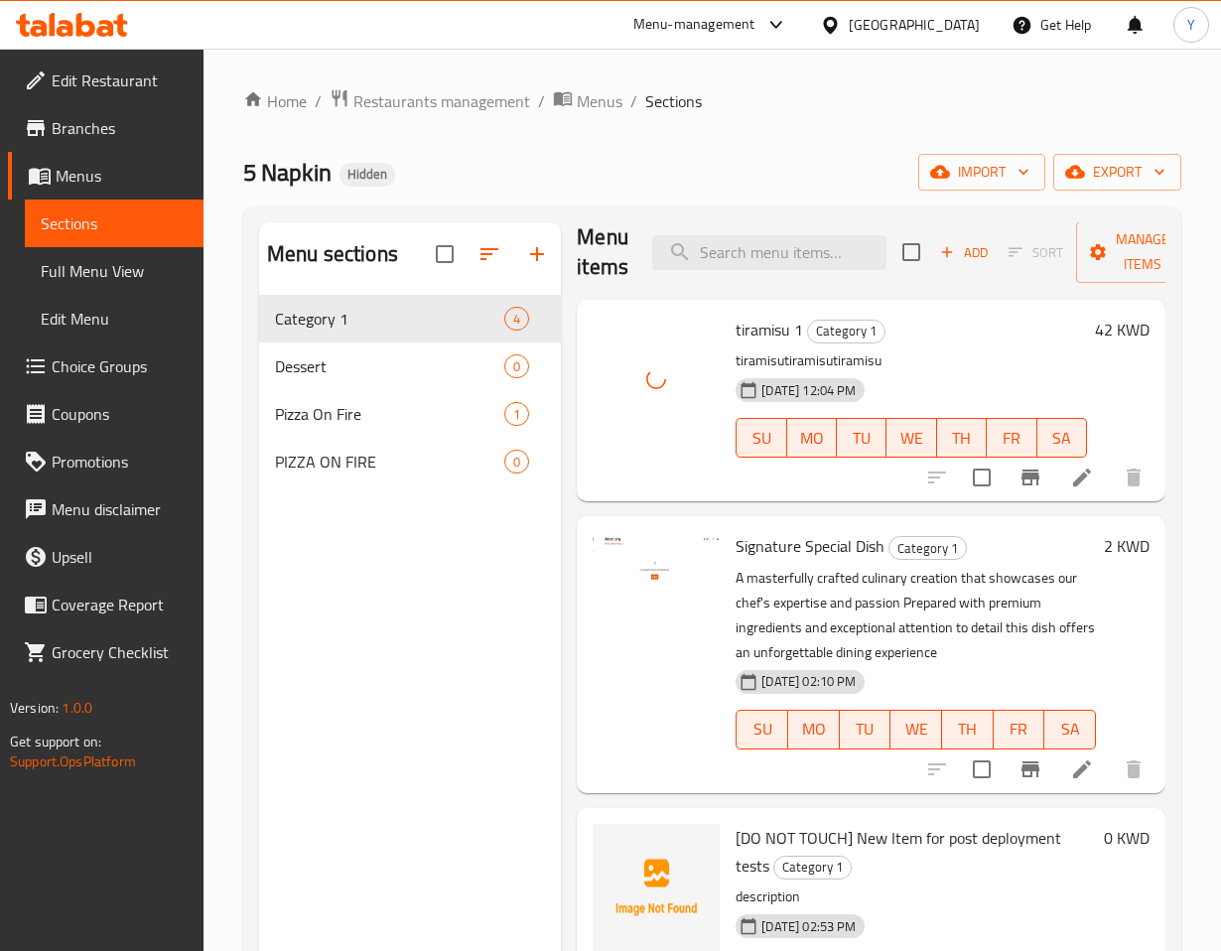
scroll to position [0, 0]
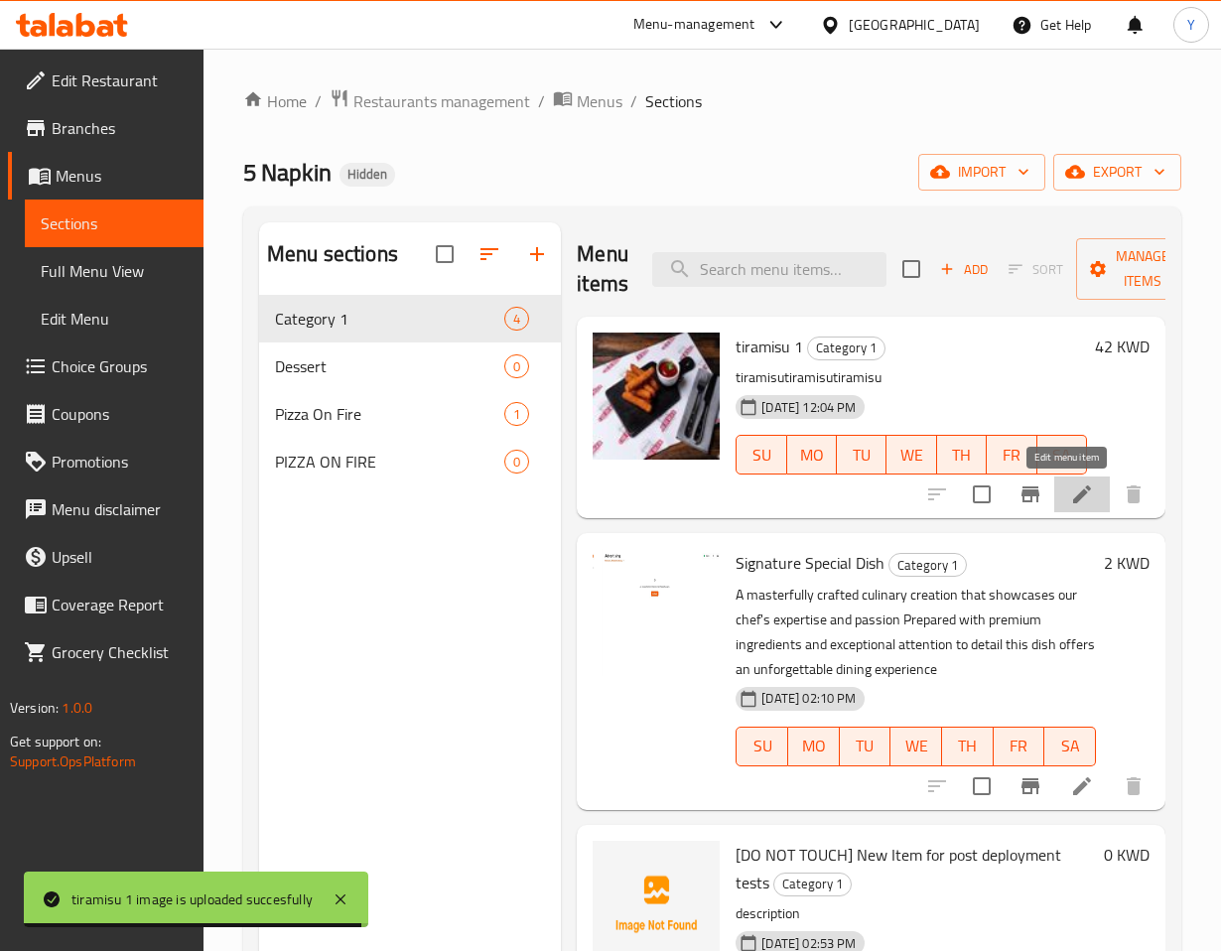
click at [1070, 493] on icon at bounding box center [1082, 495] width 24 height 24
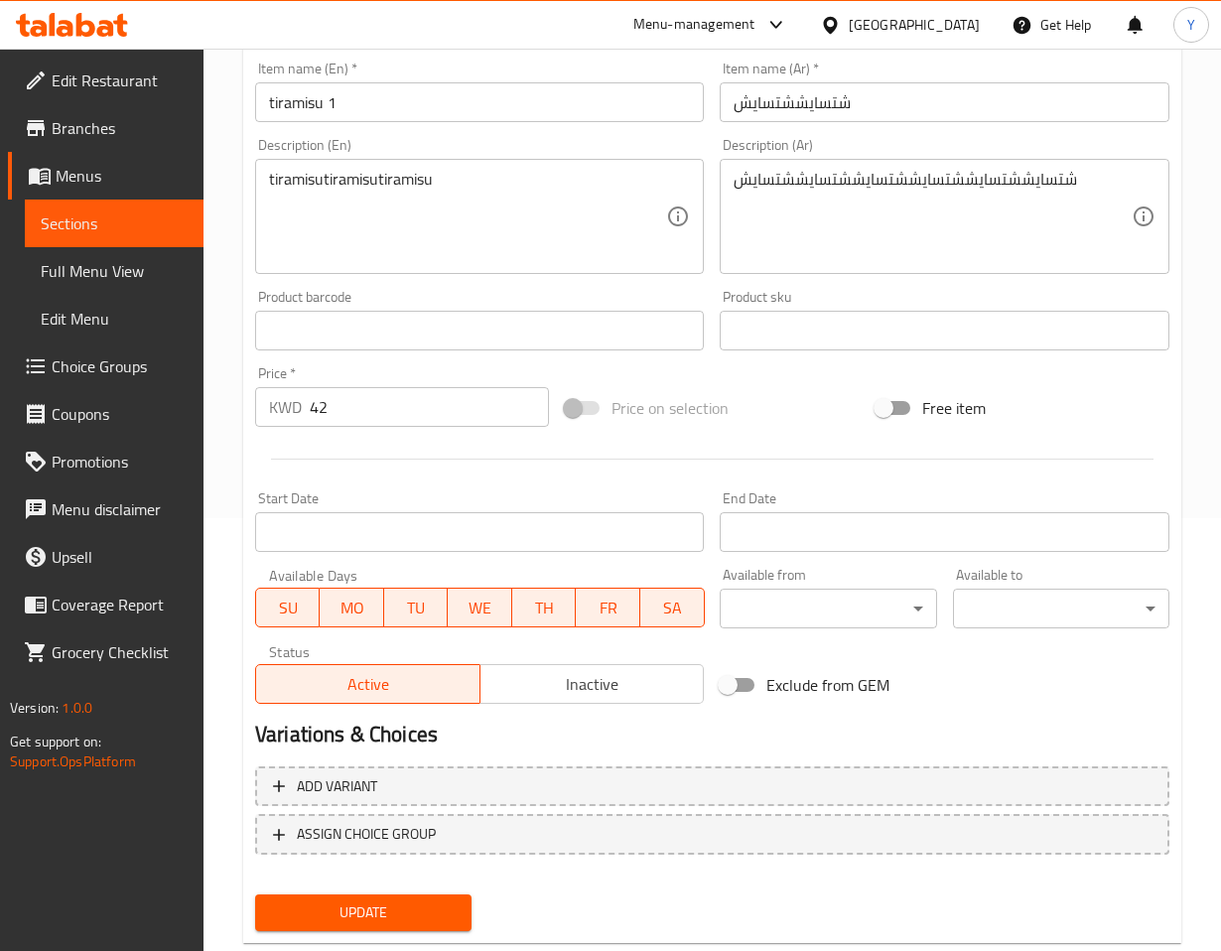
scroll to position [438, 0]
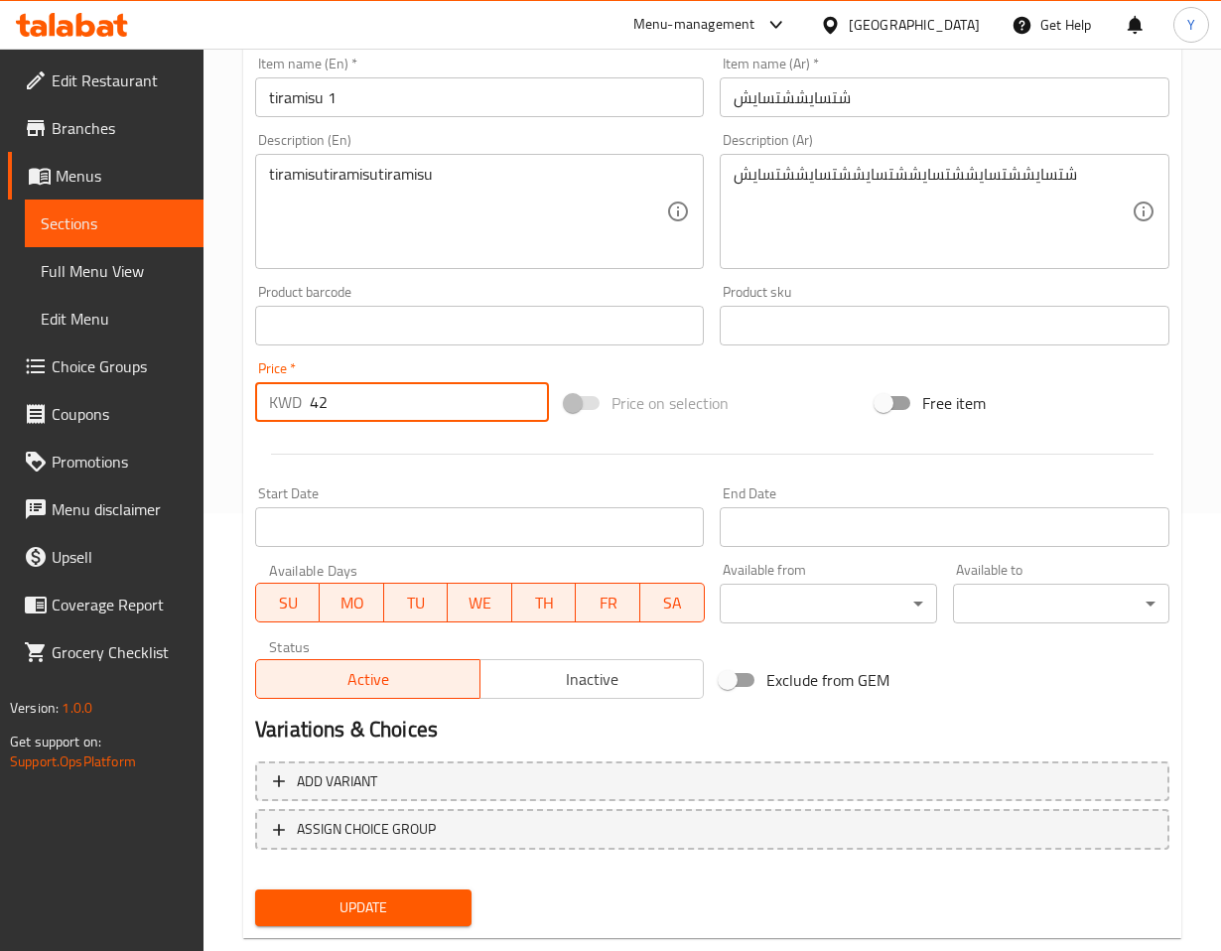
click at [395, 411] on input "42" at bounding box center [429, 402] width 239 height 40
type input "41"
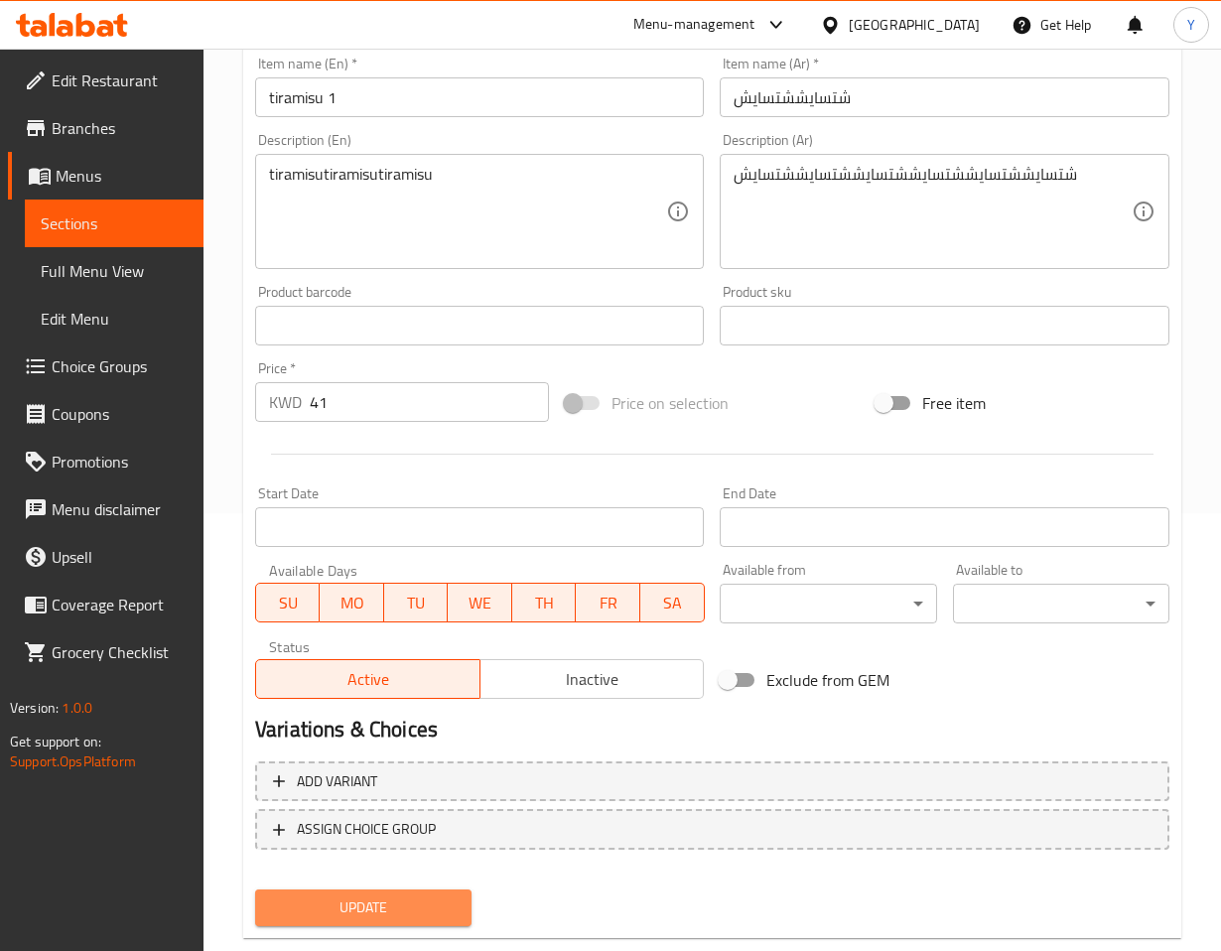
click at [378, 908] on span "Update" at bounding box center [363, 908] width 185 height 25
